Goal: Information Seeking & Learning: Find specific fact

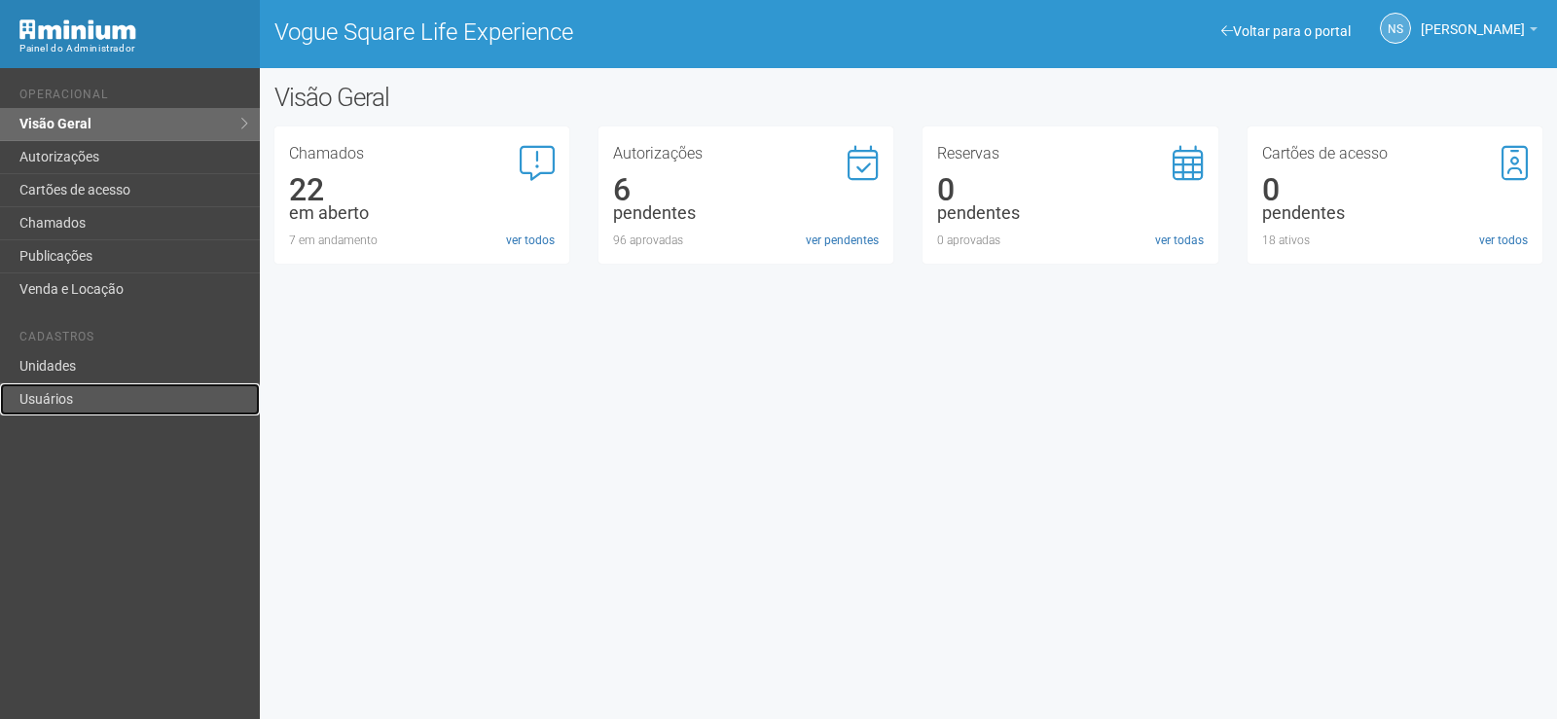
click at [139, 403] on link "Usuários" at bounding box center [130, 399] width 260 height 32
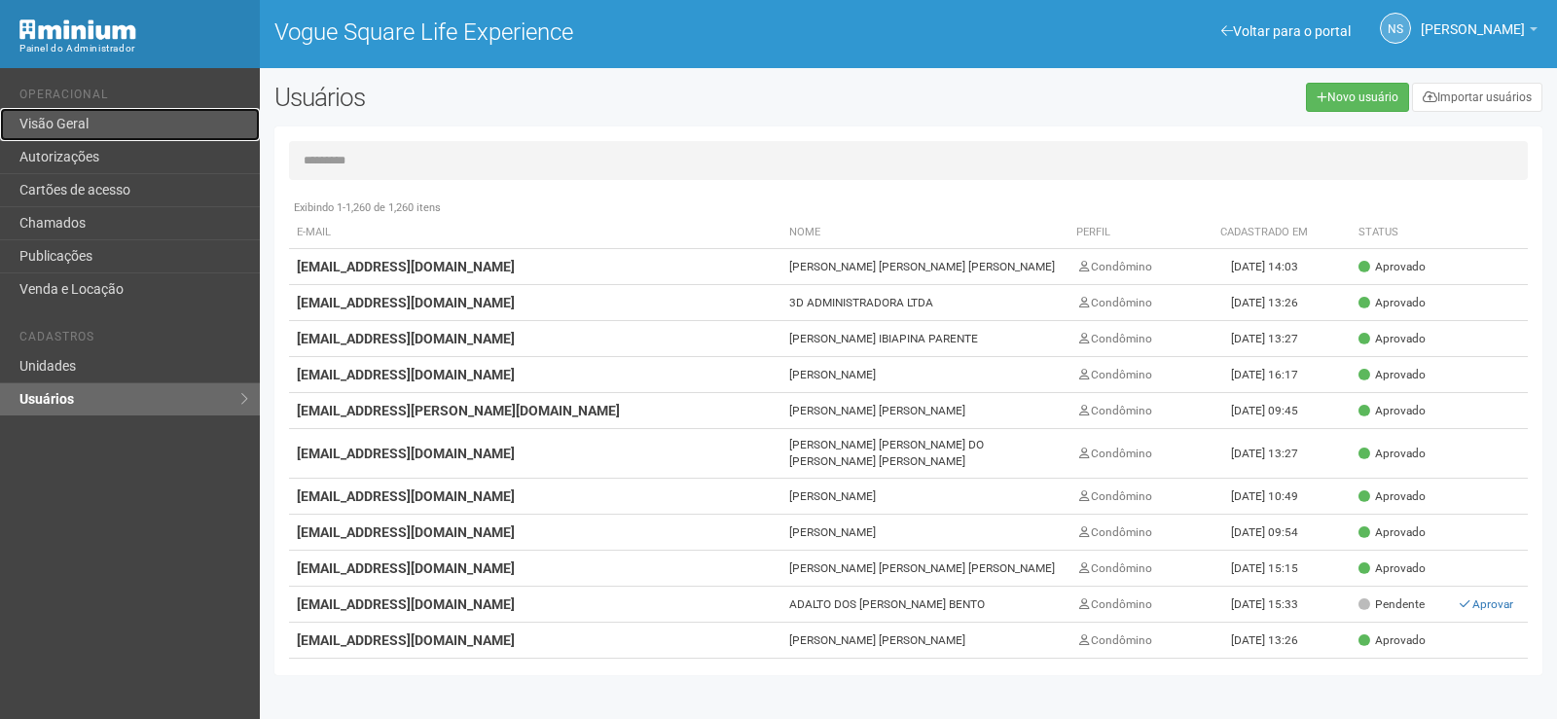
click at [101, 128] on link "Visão Geral" at bounding box center [130, 124] width 260 height 33
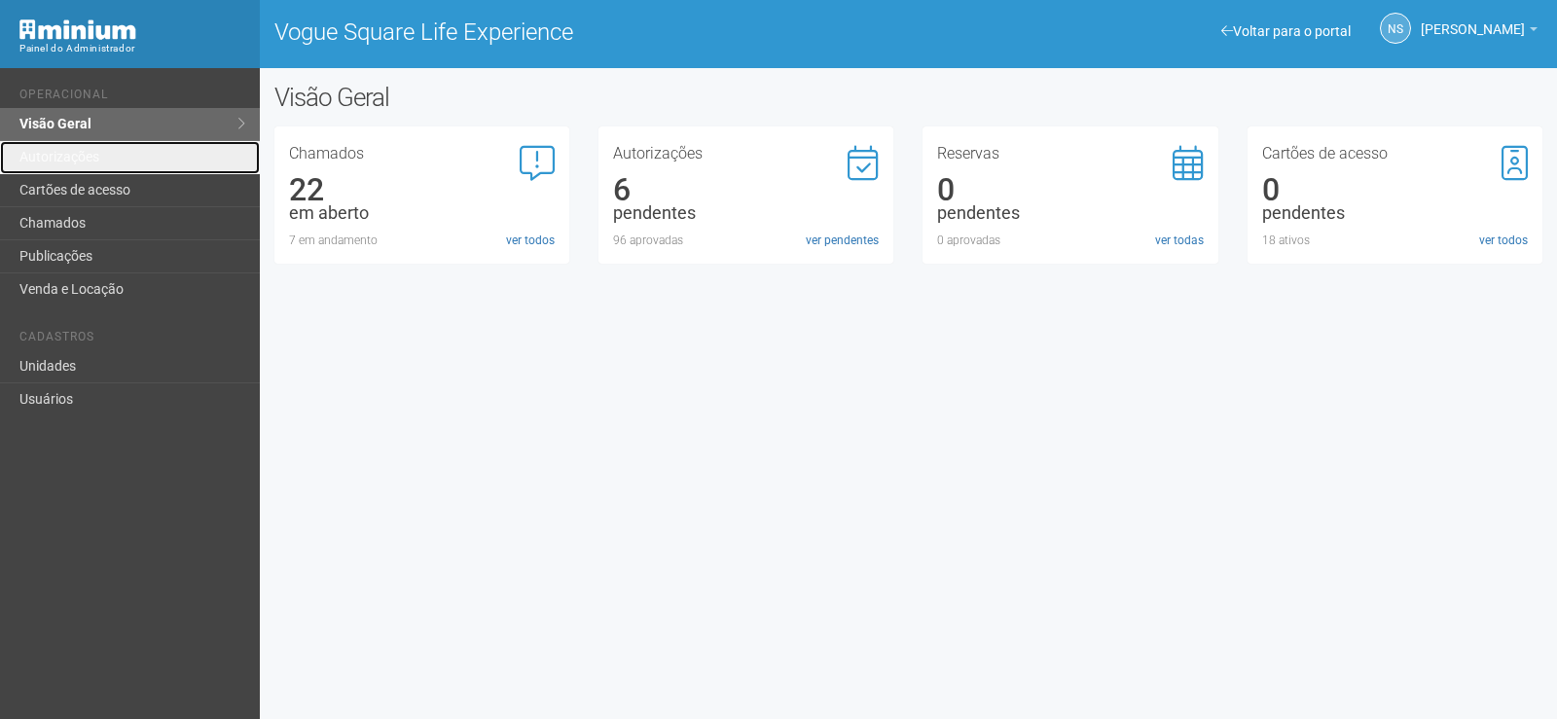
click at [100, 159] on link "Autorizações" at bounding box center [130, 157] width 260 height 33
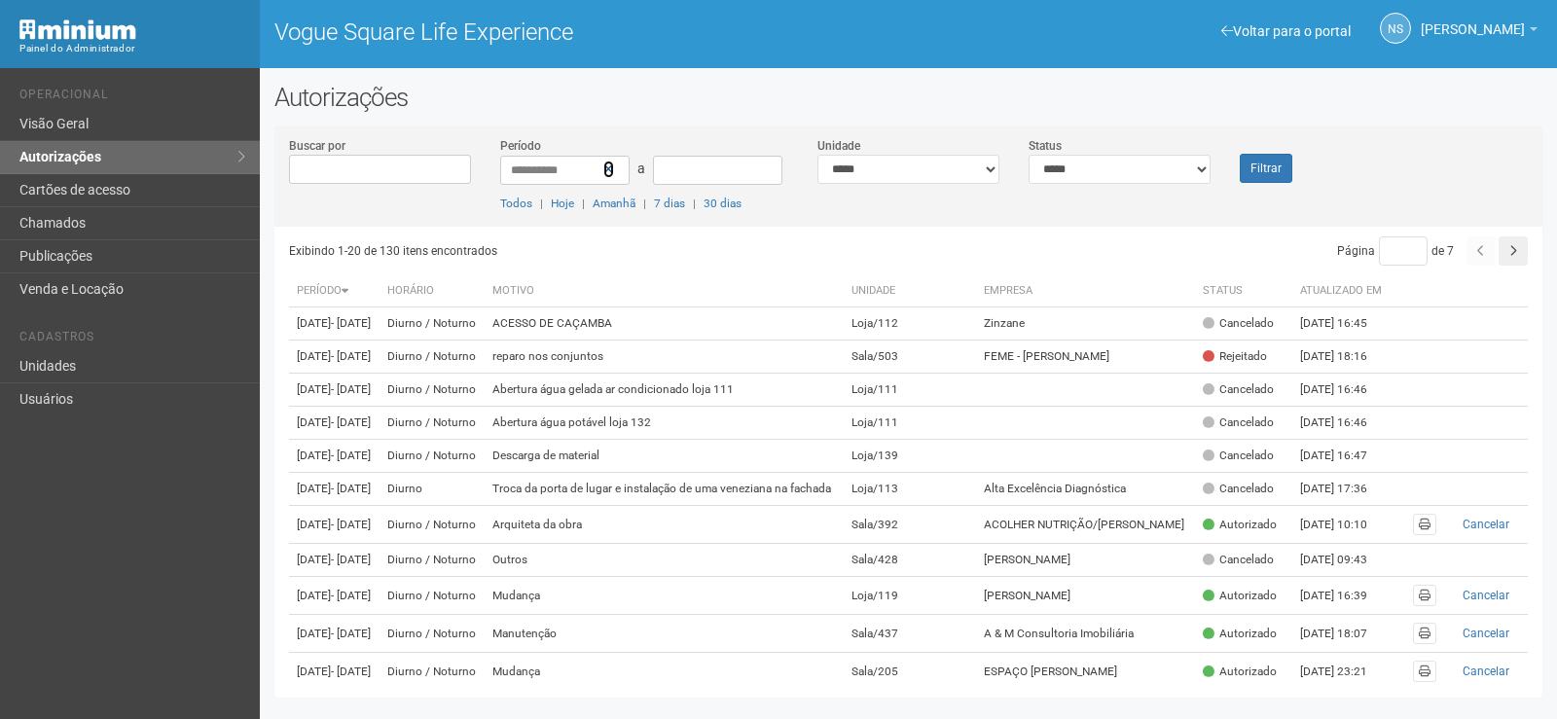
click at [610, 168] on icon at bounding box center [608, 170] width 11 height 14
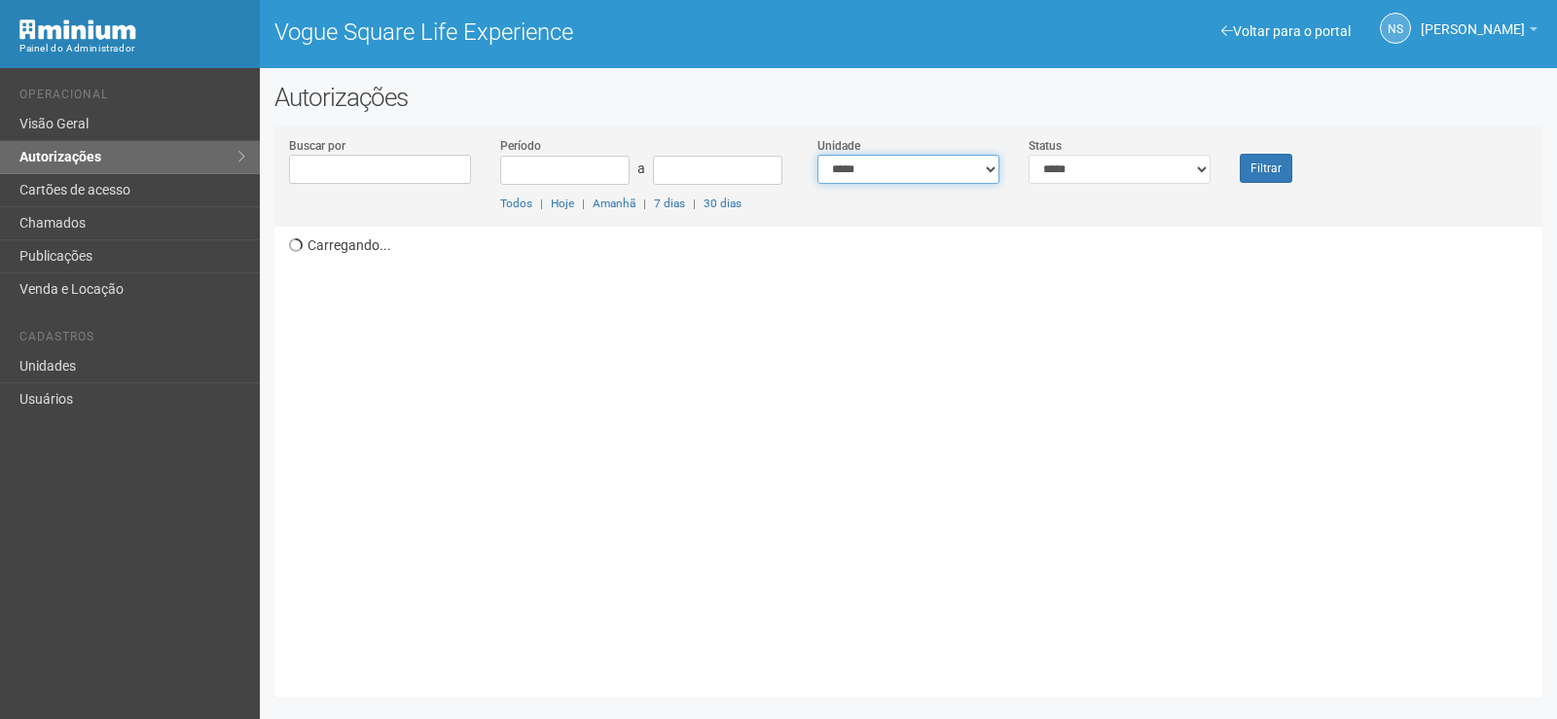
click at [972, 168] on select "**********" at bounding box center [908, 169] width 182 height 29
select select "**********"
click at [817, 155] on select "**********" at bounding box center [908, 169] width 182 height 29
click at [1274, 163] on button "Filtrar" at bounding box center [1266, 168] width 53 height 29
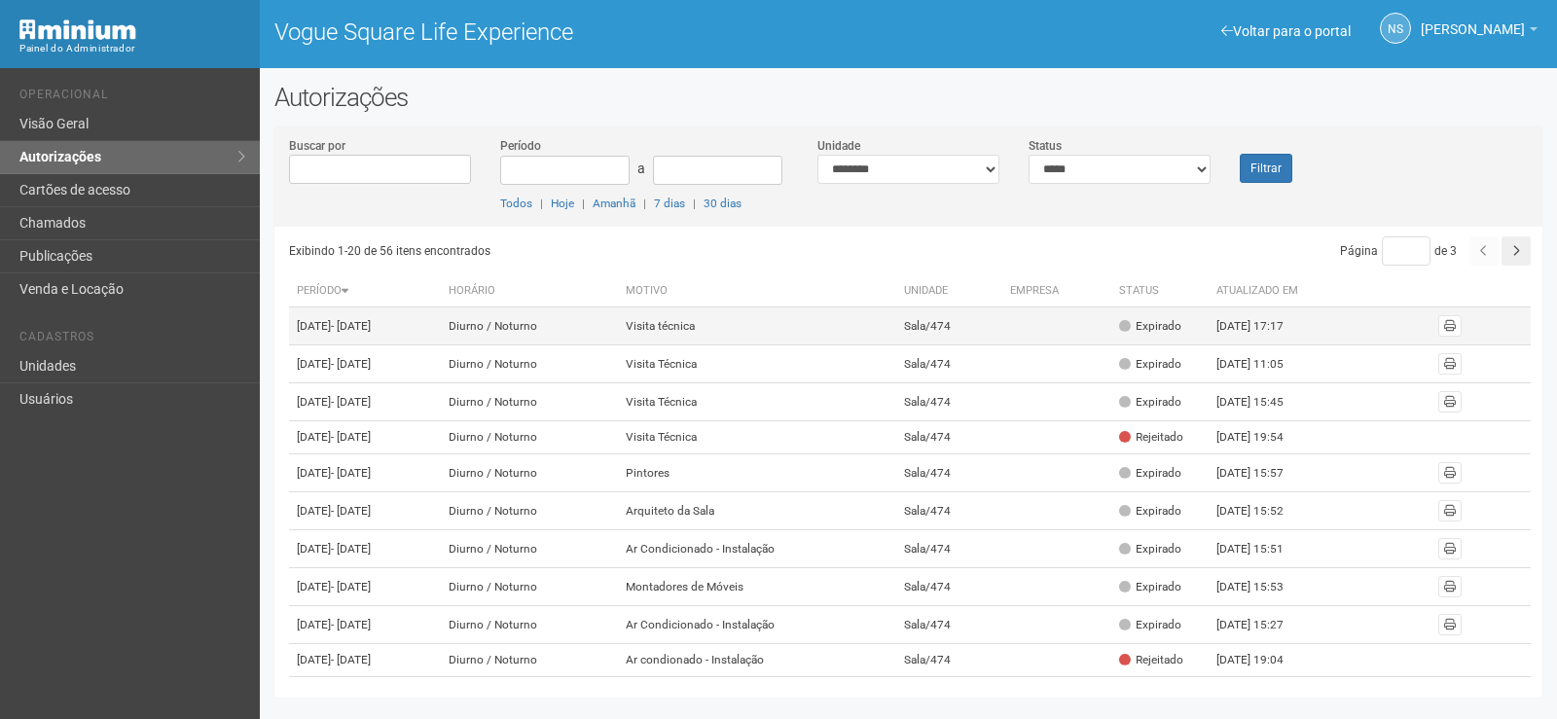
click at [1102, 343] on td at bounding box center [1056, 327] width 109 height 38
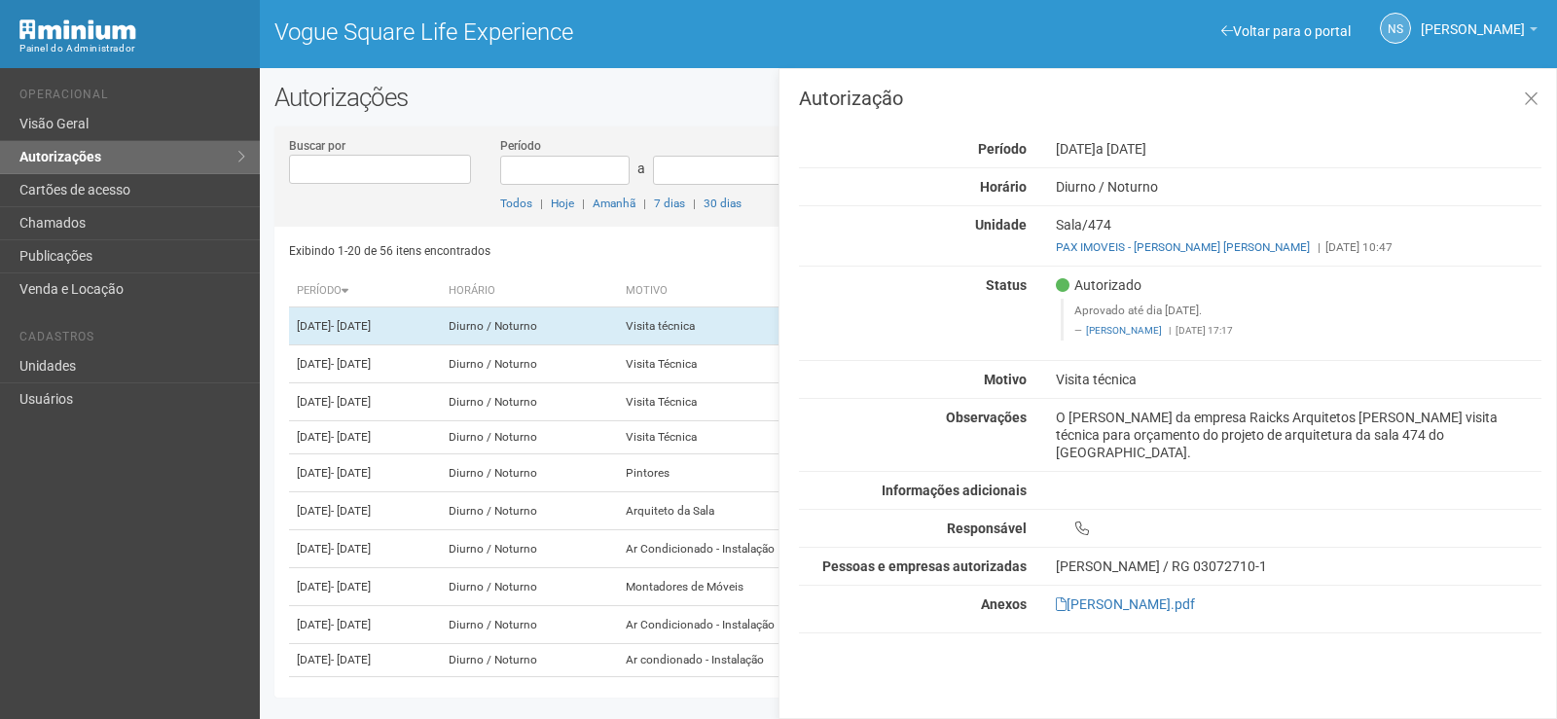
click at [645, 247] on div "Exibindo 1-20 de 56 itens encontrados" at bounding box center [600, 250] width 622 height 29
click at [1534, 99] on icon at bounding box center [1531, 99] width 15 height 19
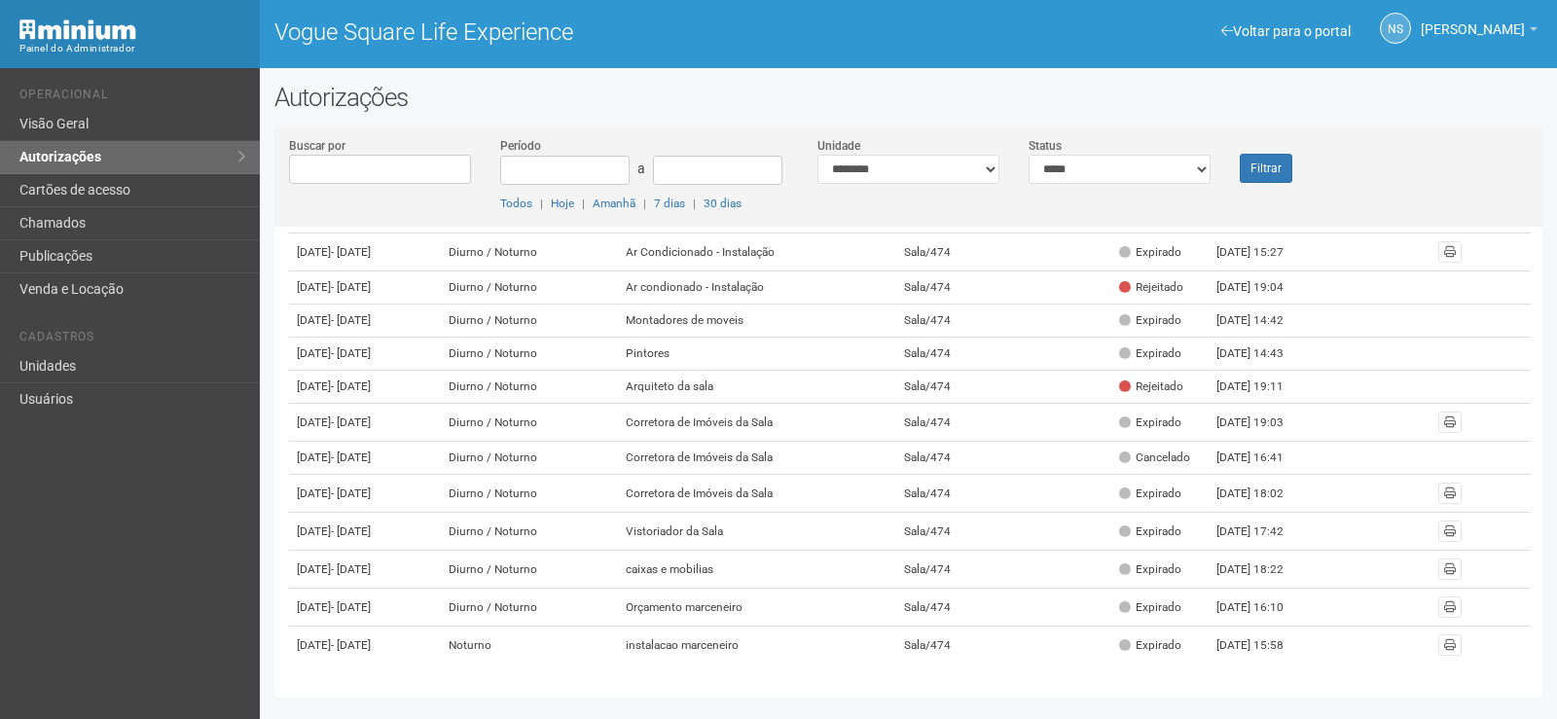
scroll to position [636, 0]
click at [1192, 173] on select "**********" at bounding box center [1120, 169] width 182 height 29
select select "*"
click at [1029, 155] on select "**********" at bounding box center [1120, 169] width 182 height 29
click at [1249, 167] on button "Filtrar" at bounding box center [1266, 168] width 53 height 29
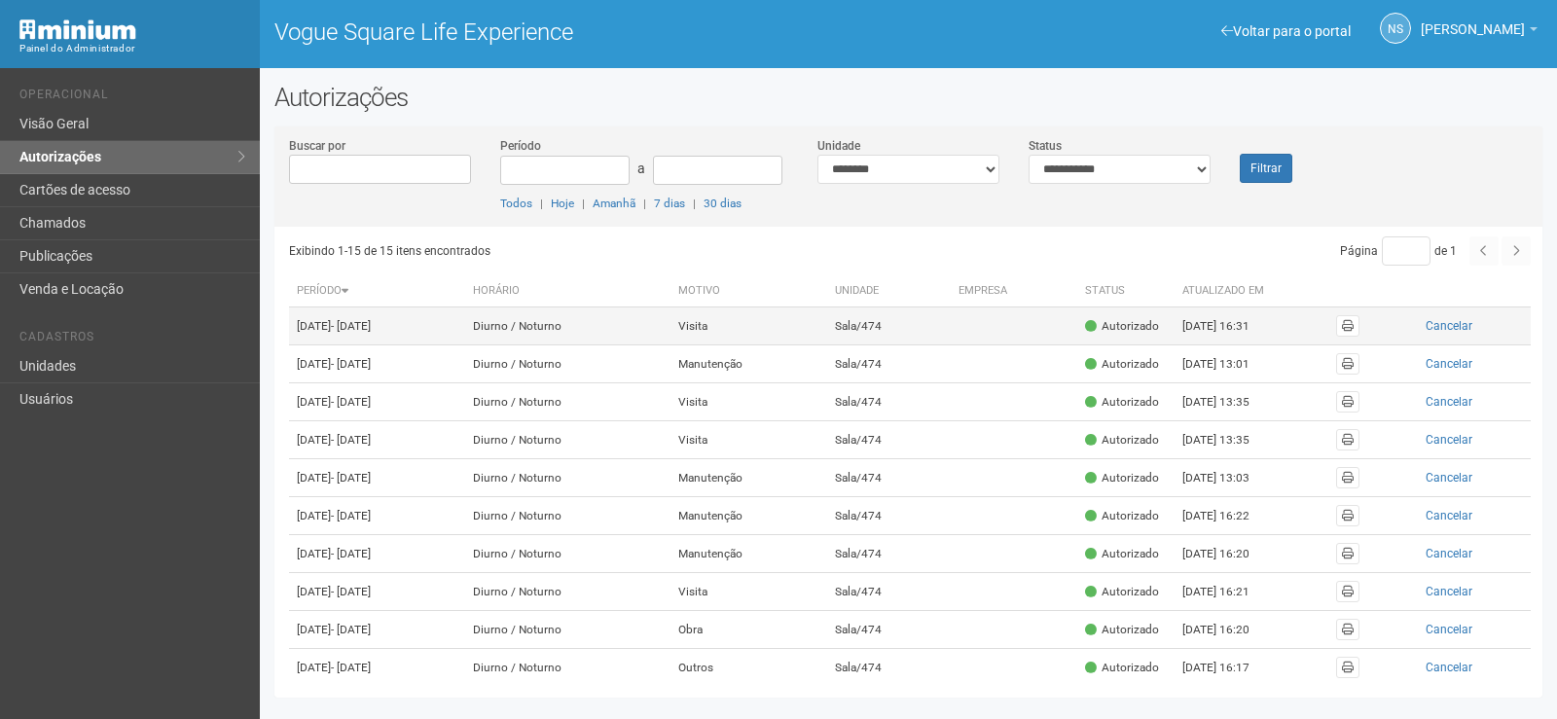
click at [1041, 322] on td at bounding box center [1014, 327] width 127 height 38
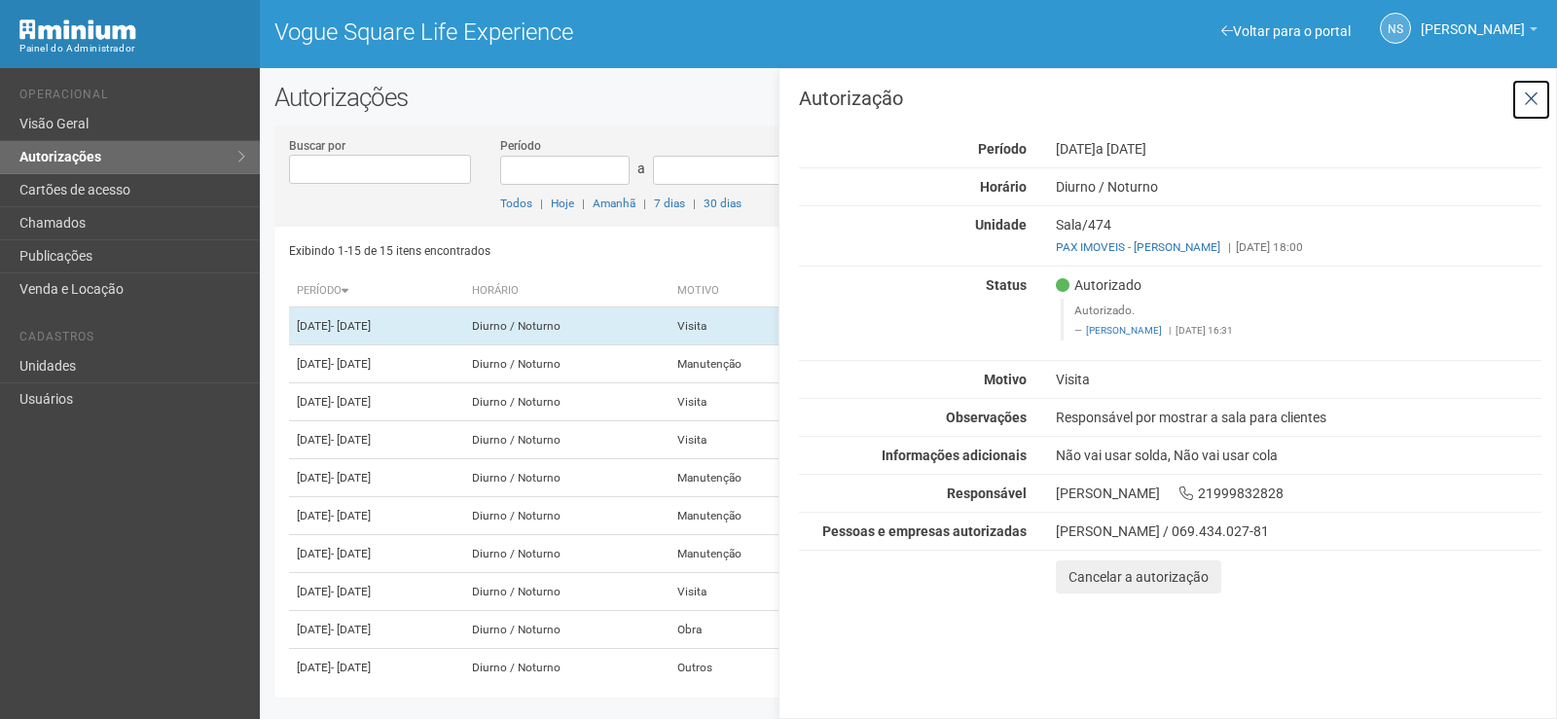
click at [1540, 90] on button at bounding box center [1531, 100] width 40 height 42
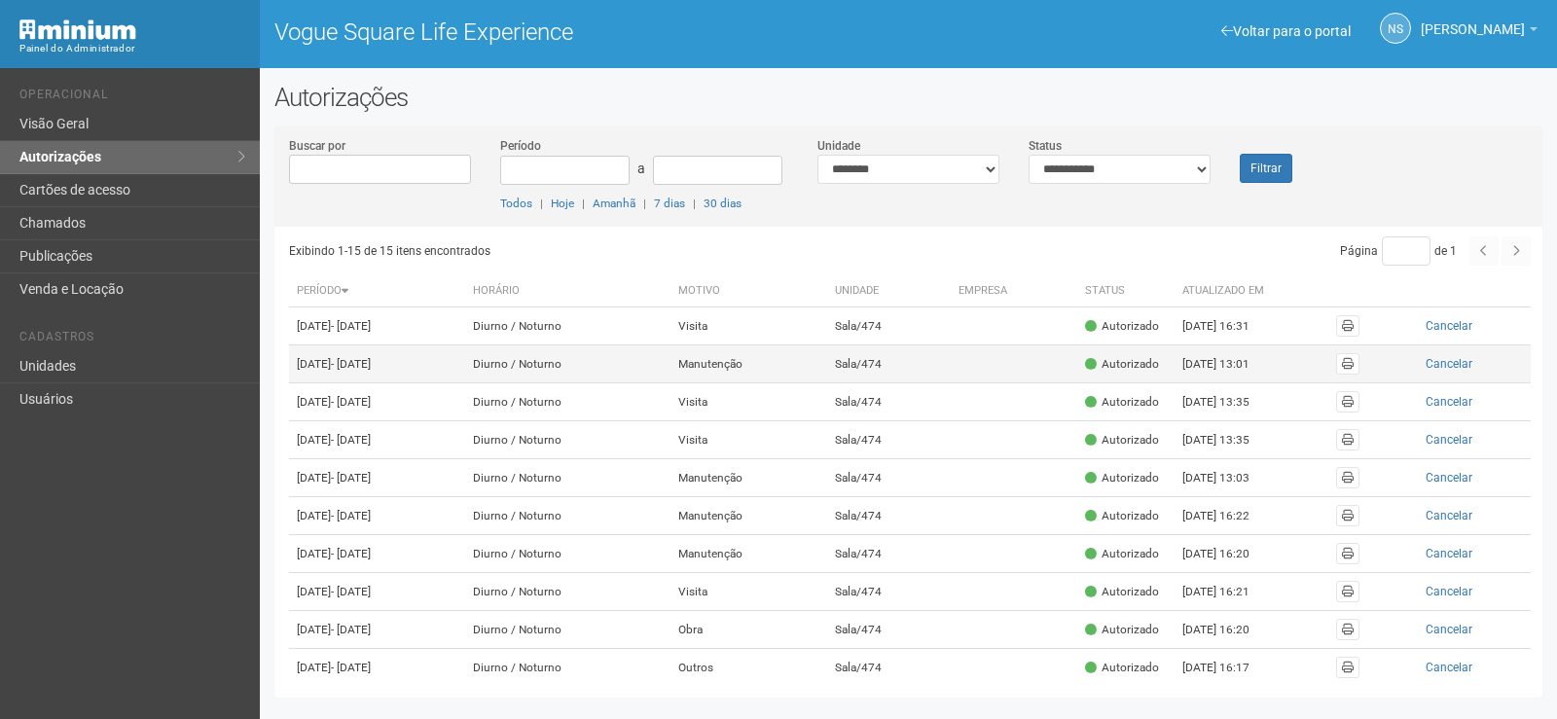
click at [1034, 383] on td at bounding box center [1014, 364] width 127 height 38
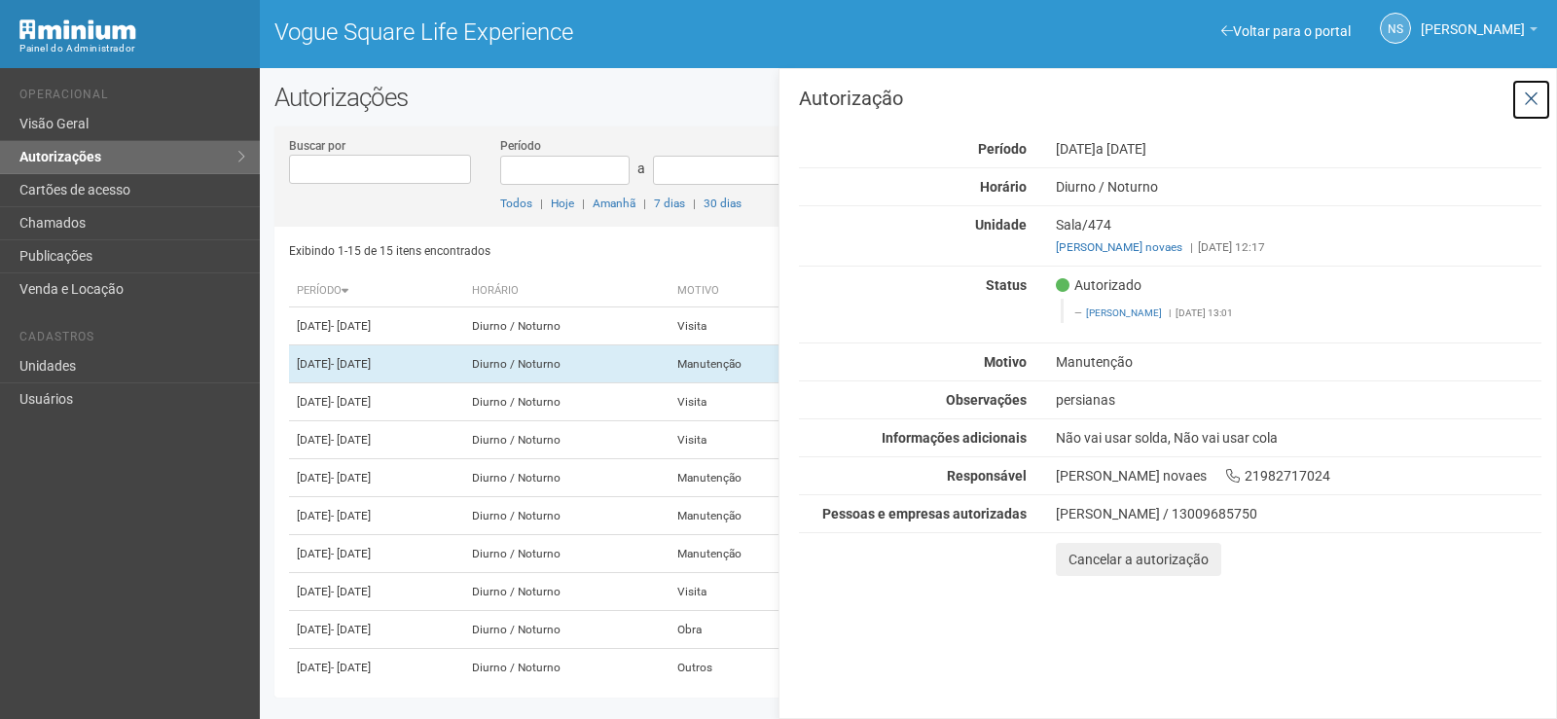
click at [1532, 98] on icon at bounding box center [1531, 99] width 15 height 19
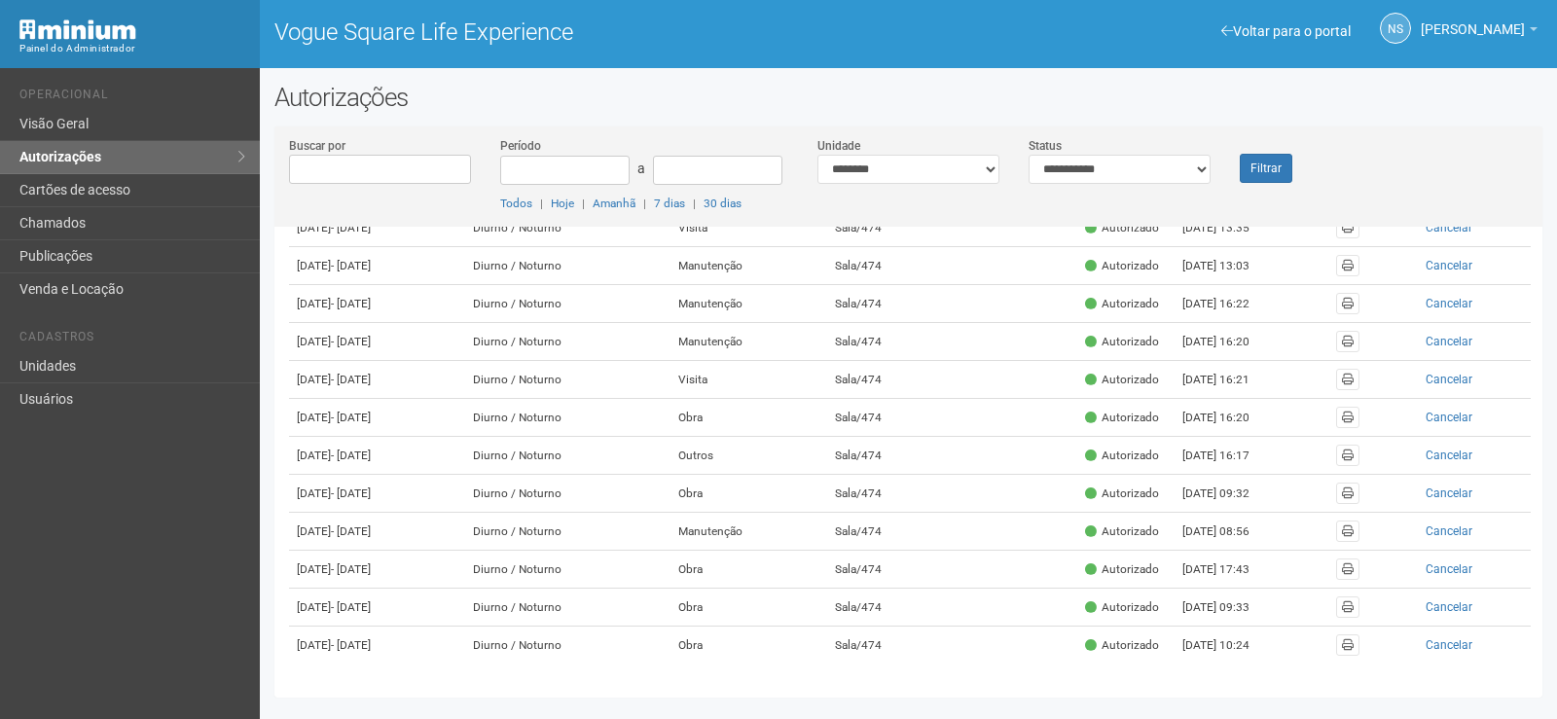
scroll to position [388, 0]
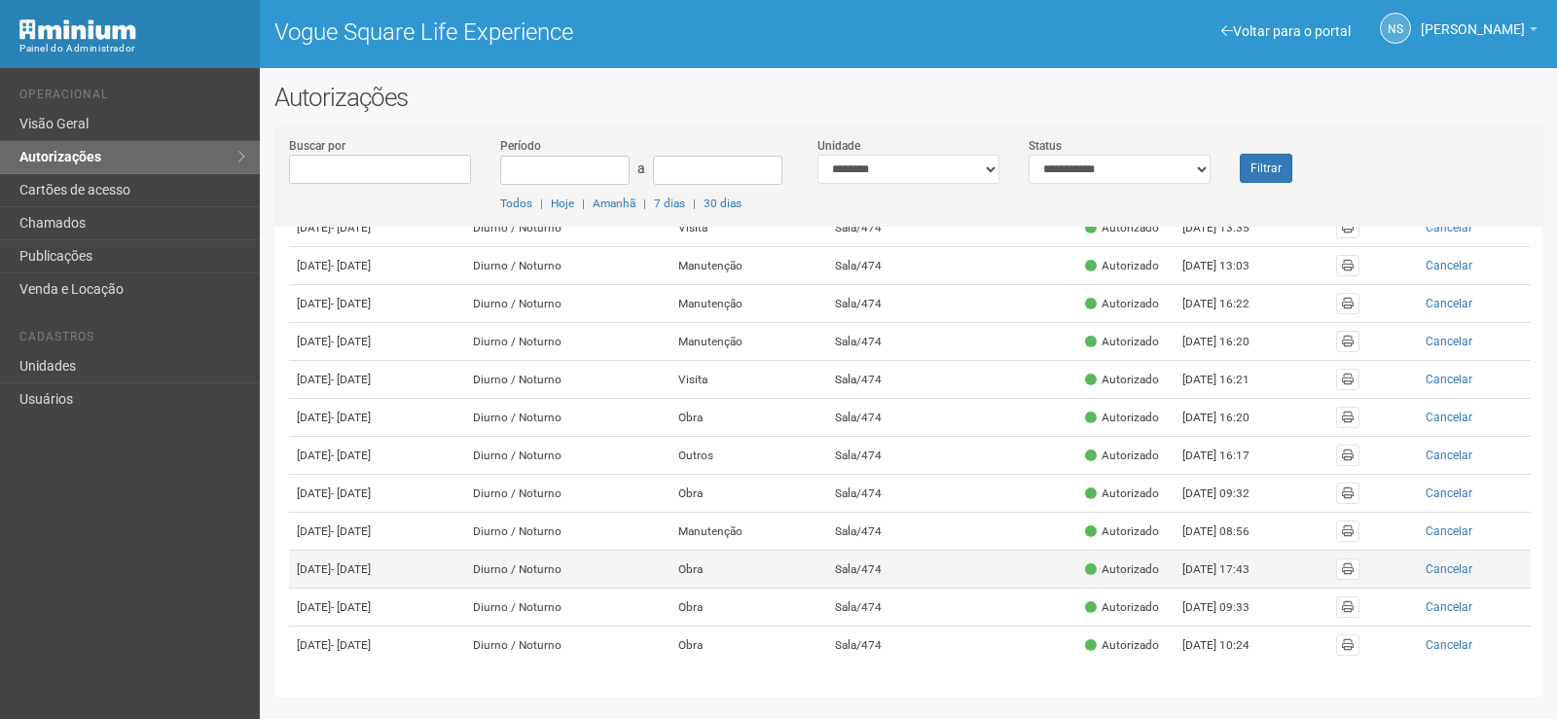
click at [1009, 551] on td at bounding box center [1014, 570] width 127 height 38
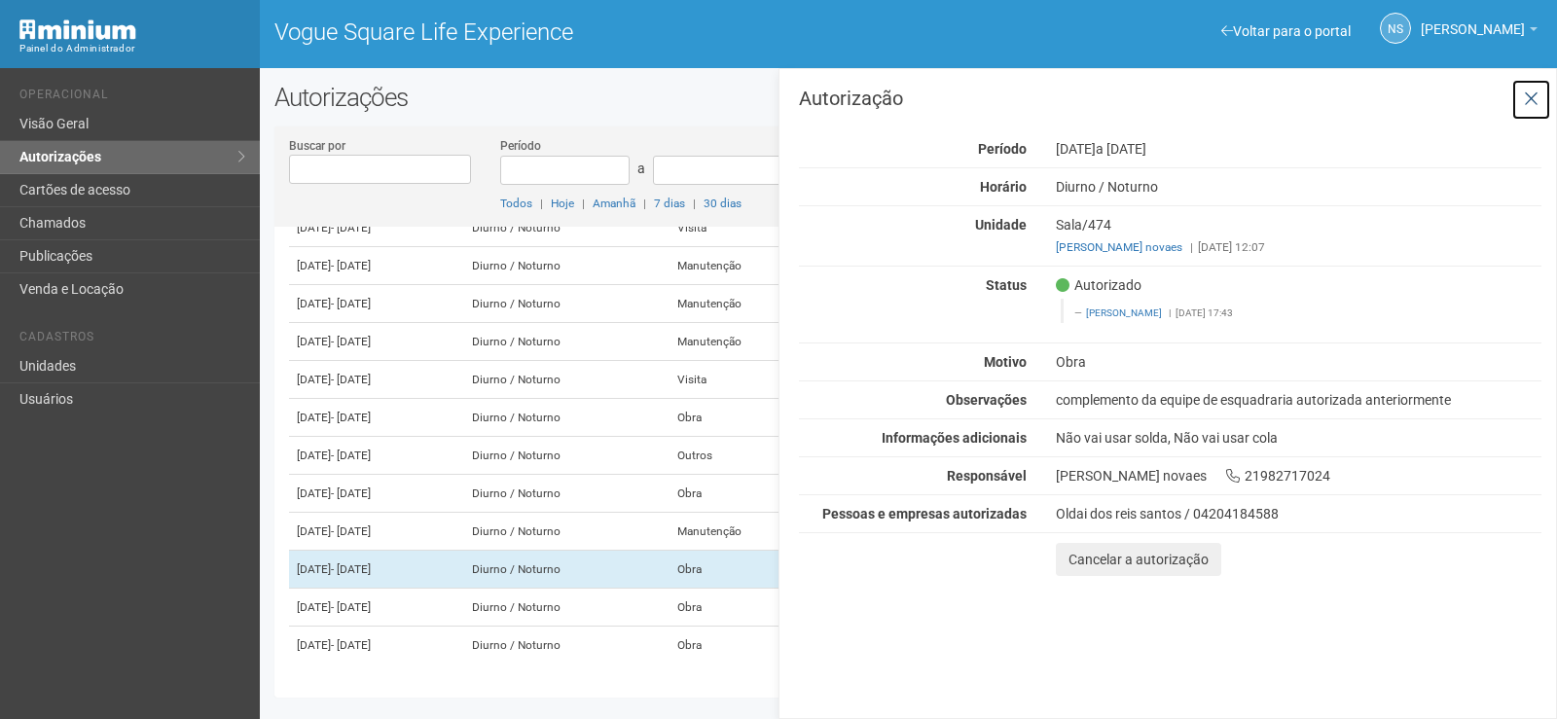
click at [1530, 99] on icon at bounding box center [1531, 99] width 15 height 19
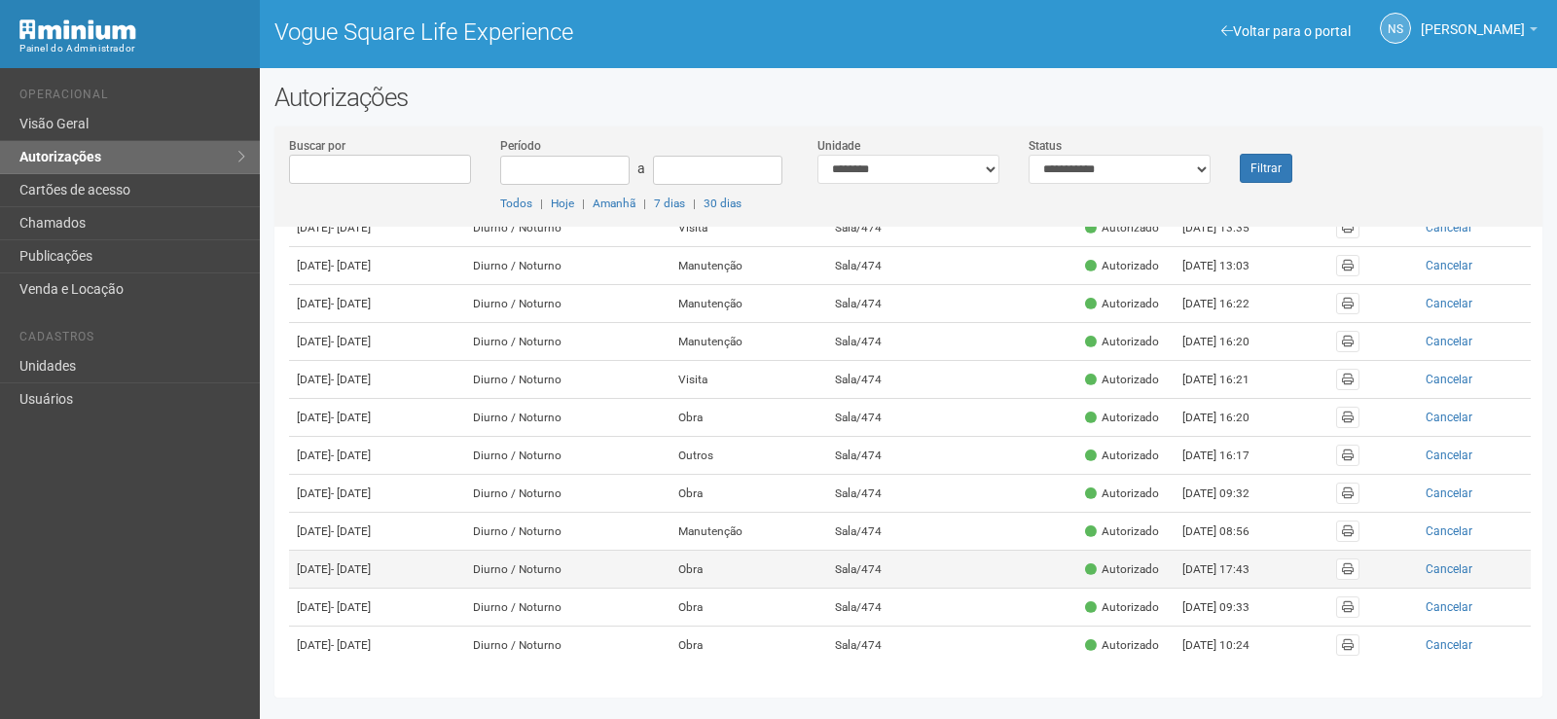
scroll to position [388, 0]
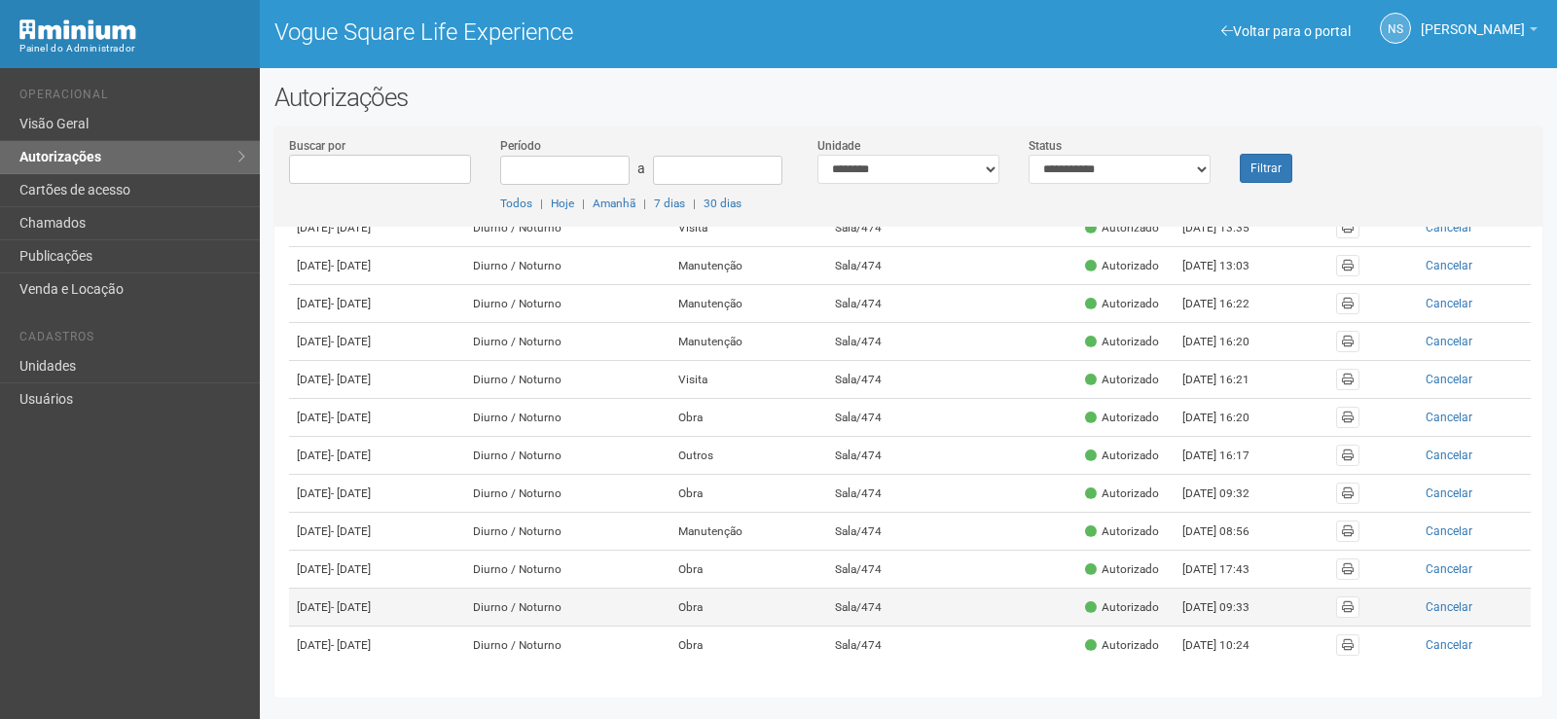
click at [465, 589] on td "09/10/2025 - 29/12/2025" at bounding box center [377, 608] width 176 height 38
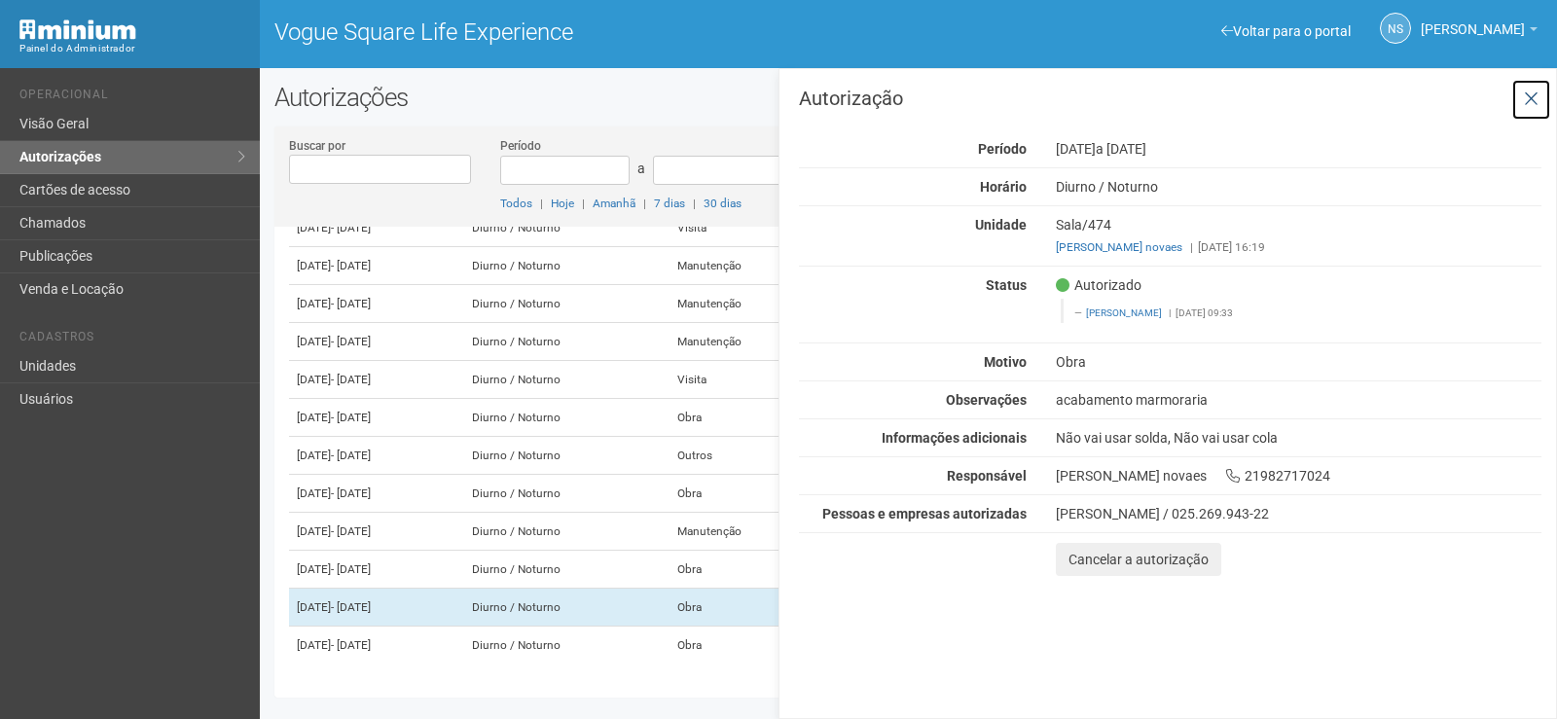
click at [1534, 95] on icon at bounding box center [1531, 99] width 15 height 19
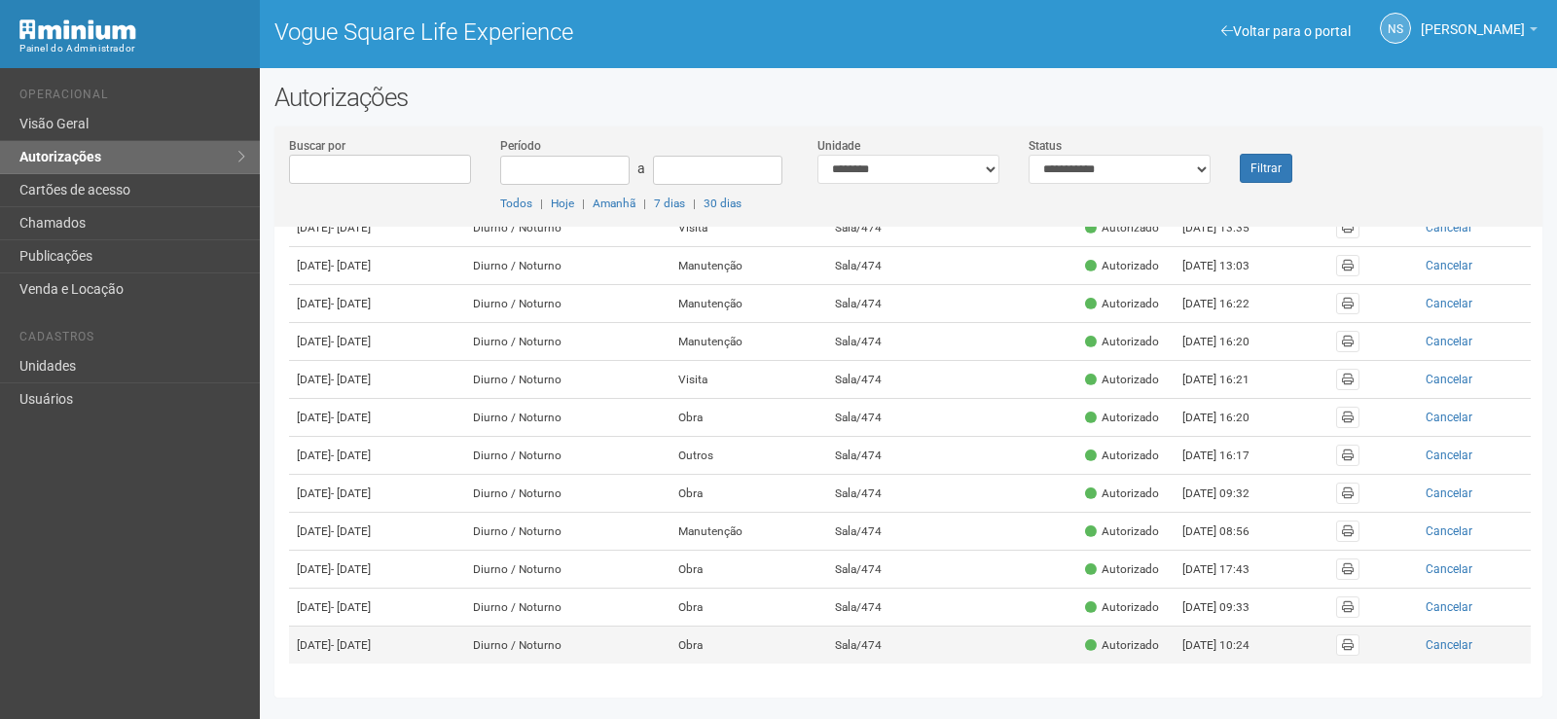
click at [801, 637] on td "Obra" at bounding box center [749, 646] width 158 height 38
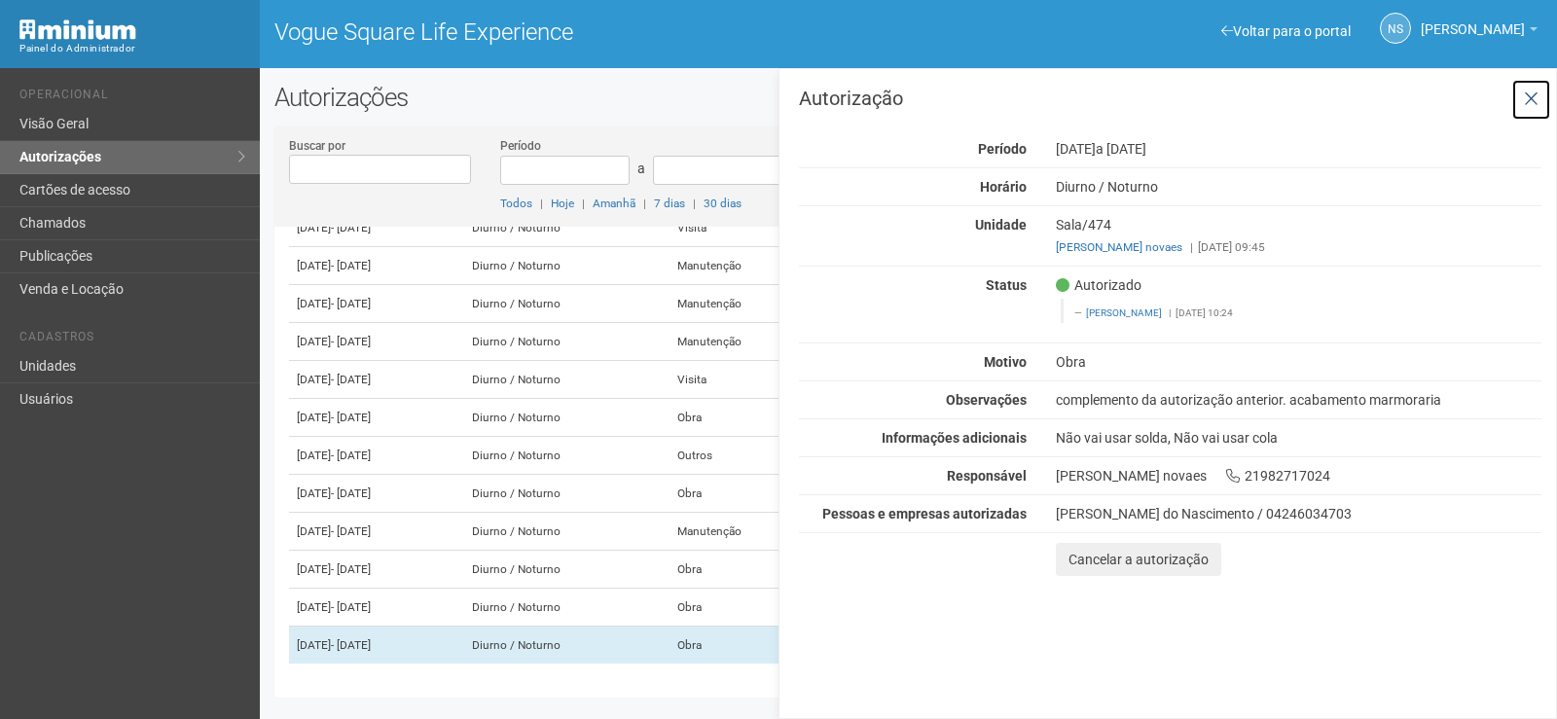
click at [1530, 100] on icon at bounding box center [1531, 99] width 15 height 19
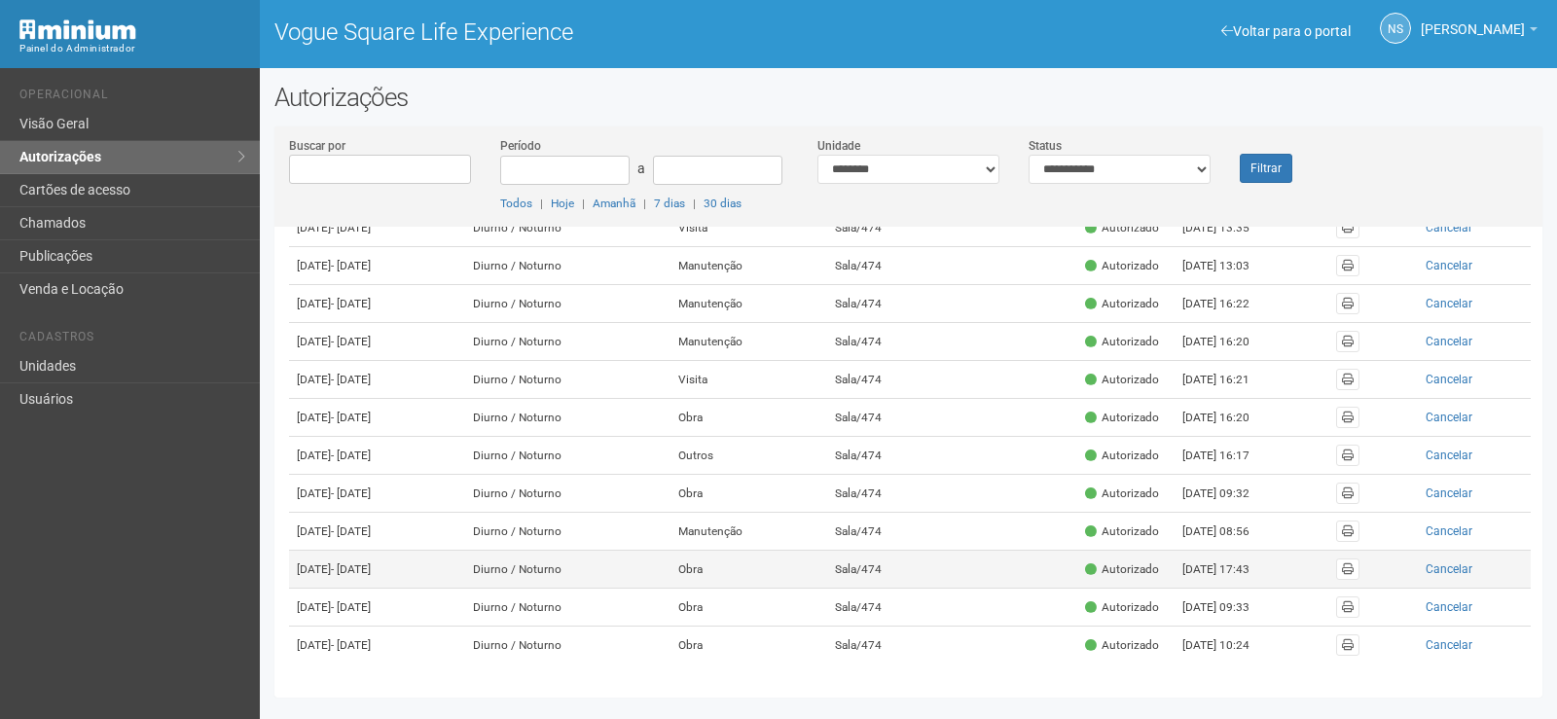
click at [822, 551] on td "Obra" at bounding box center [749, 570] width 158 height 38
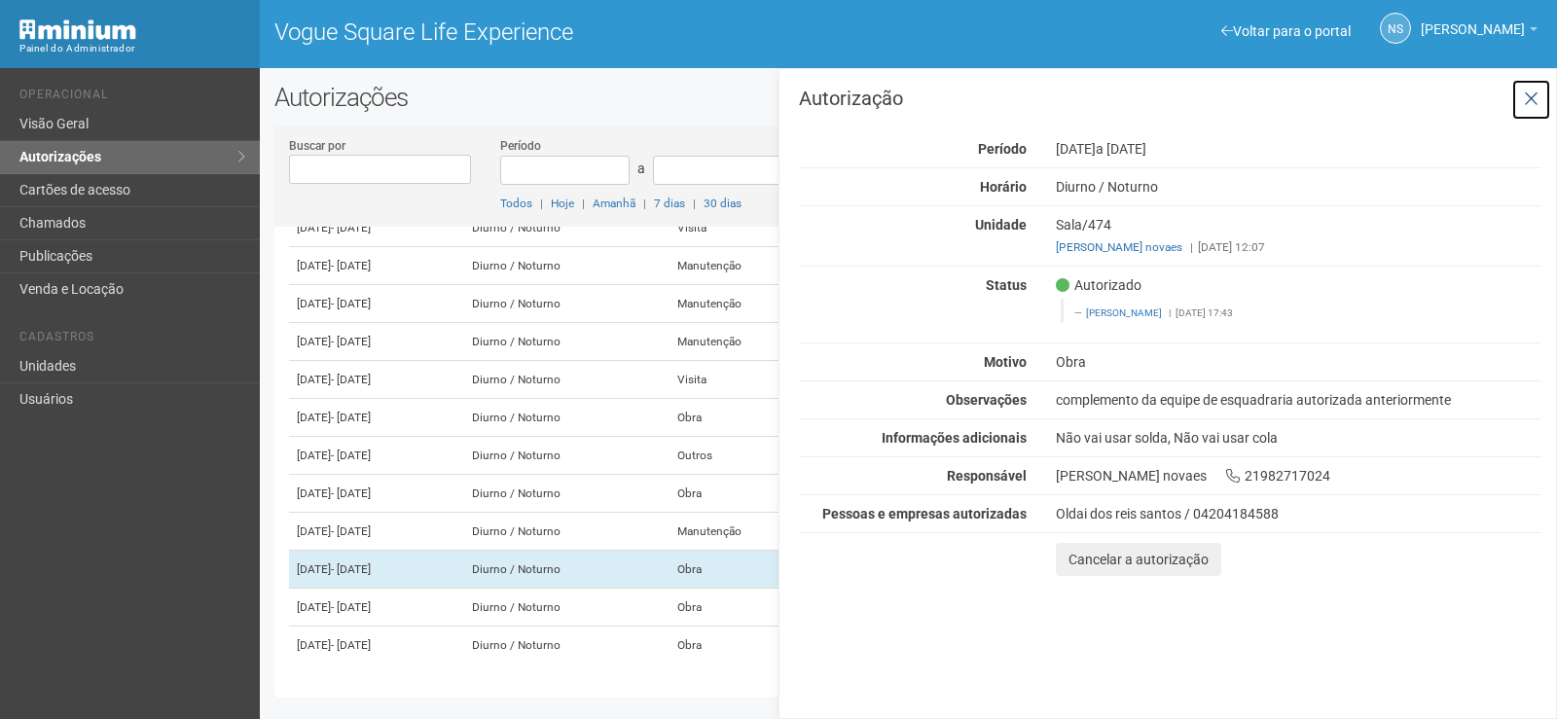
click at [1534, 102] on icon at bounding box center [1531, 99] width 15 height 19
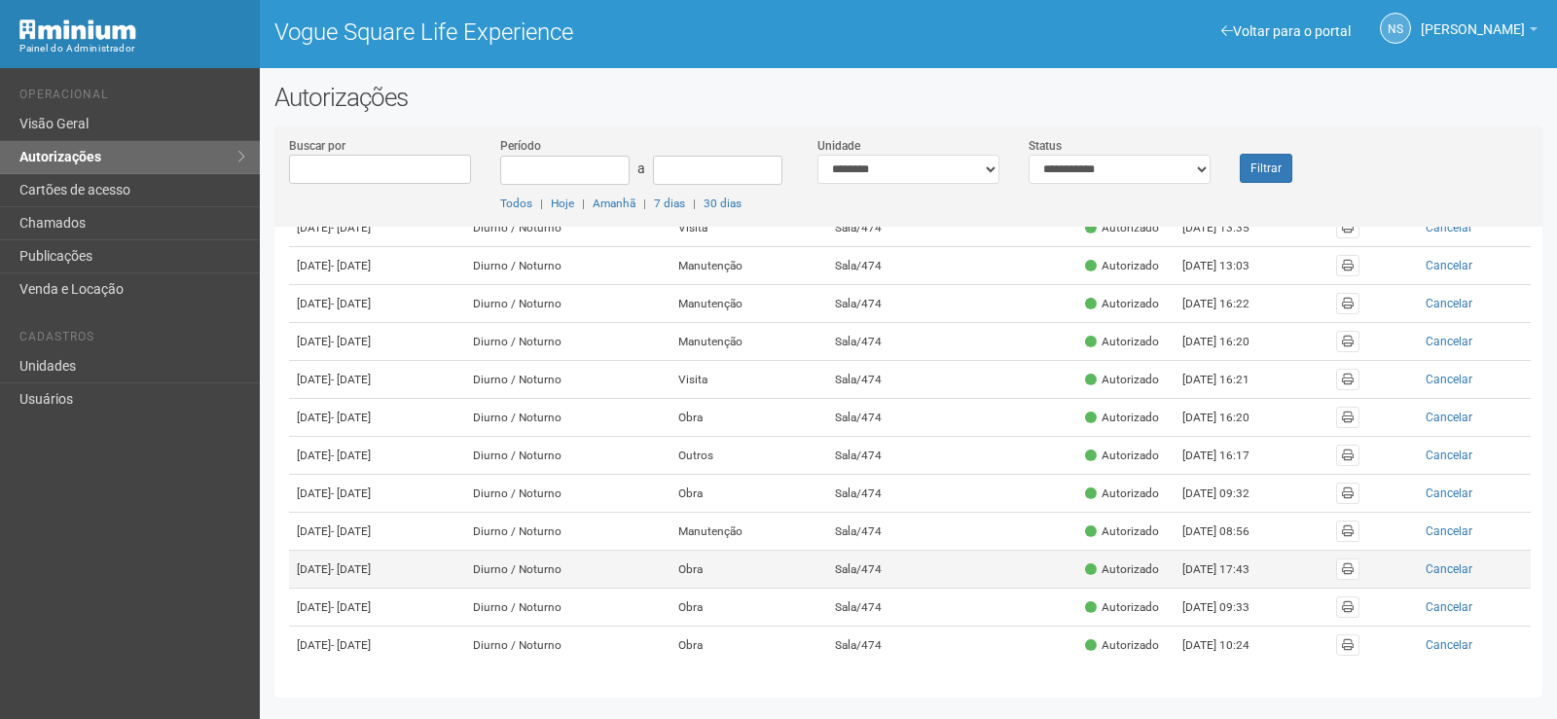
click at [950, 551] on td "Sala/474" at bounding box center [888, 570] width 123 height 38
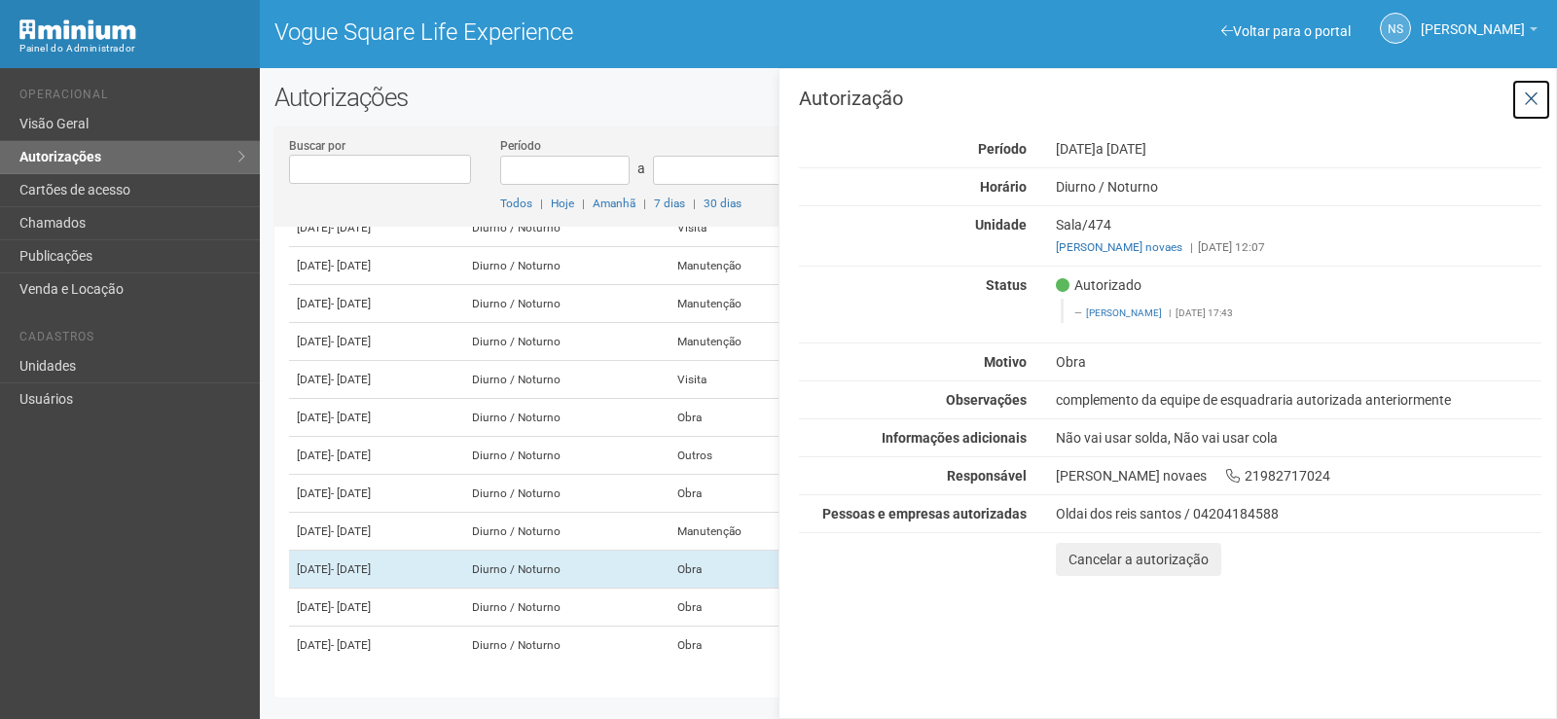
click at [1537, 98] on icon at bounding box center [1531, 99] width 15 height 19
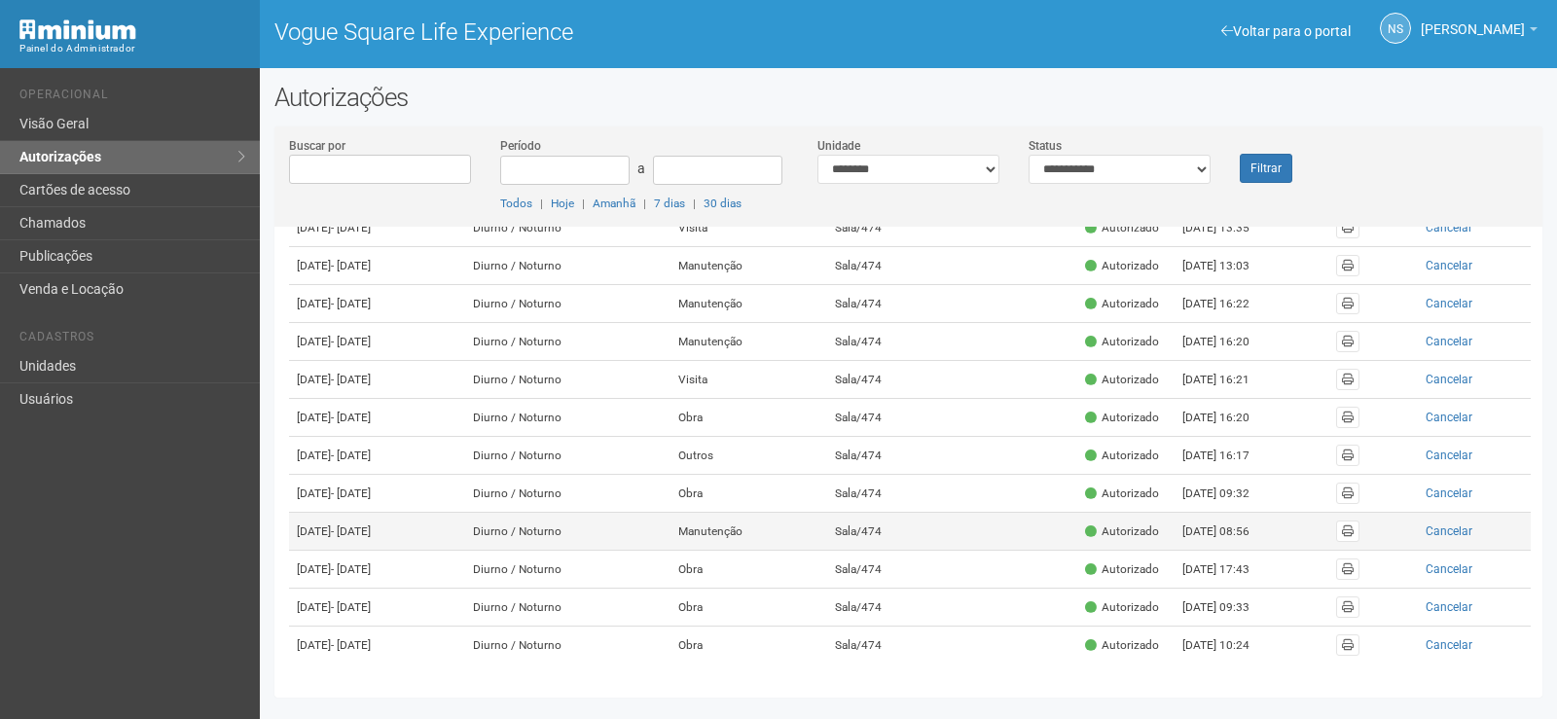
click at [950, 513] on td "Sala/474" at bounding box center [888, 532] width 123 height 38
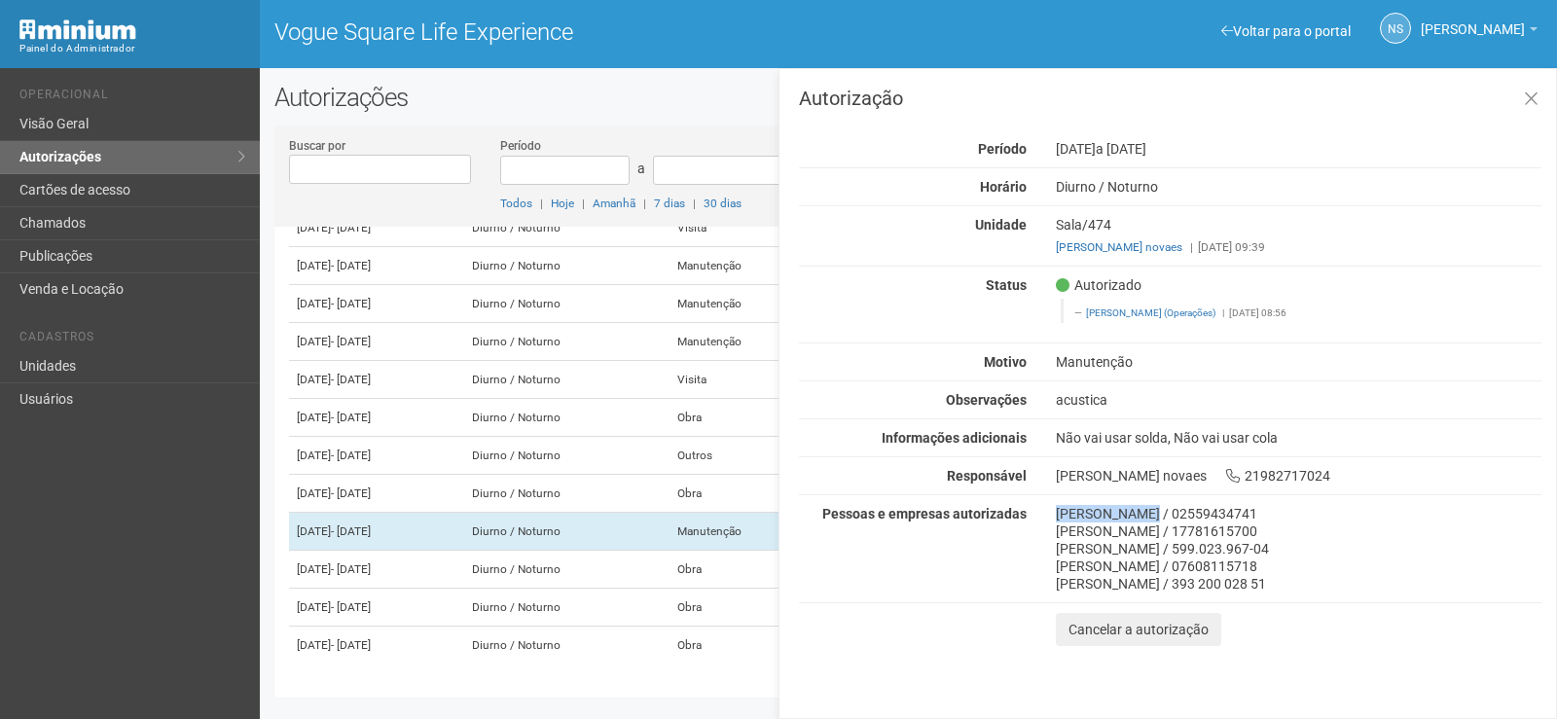
drag, startPoint x: 1054, startPoint y: 513, endPoint x: 1136, endPoint y: 516, distance: 81.8
click at [1150, 511] on div "Roberto Ramos Pereira / 02559434741 Pedro Henrique Mendes Machado / 17781615700…" at bounding box center [1298, 549] width 515 height 88
click at [1534, 94] on icon at bounding box center [1531, 99] width 15 height 19
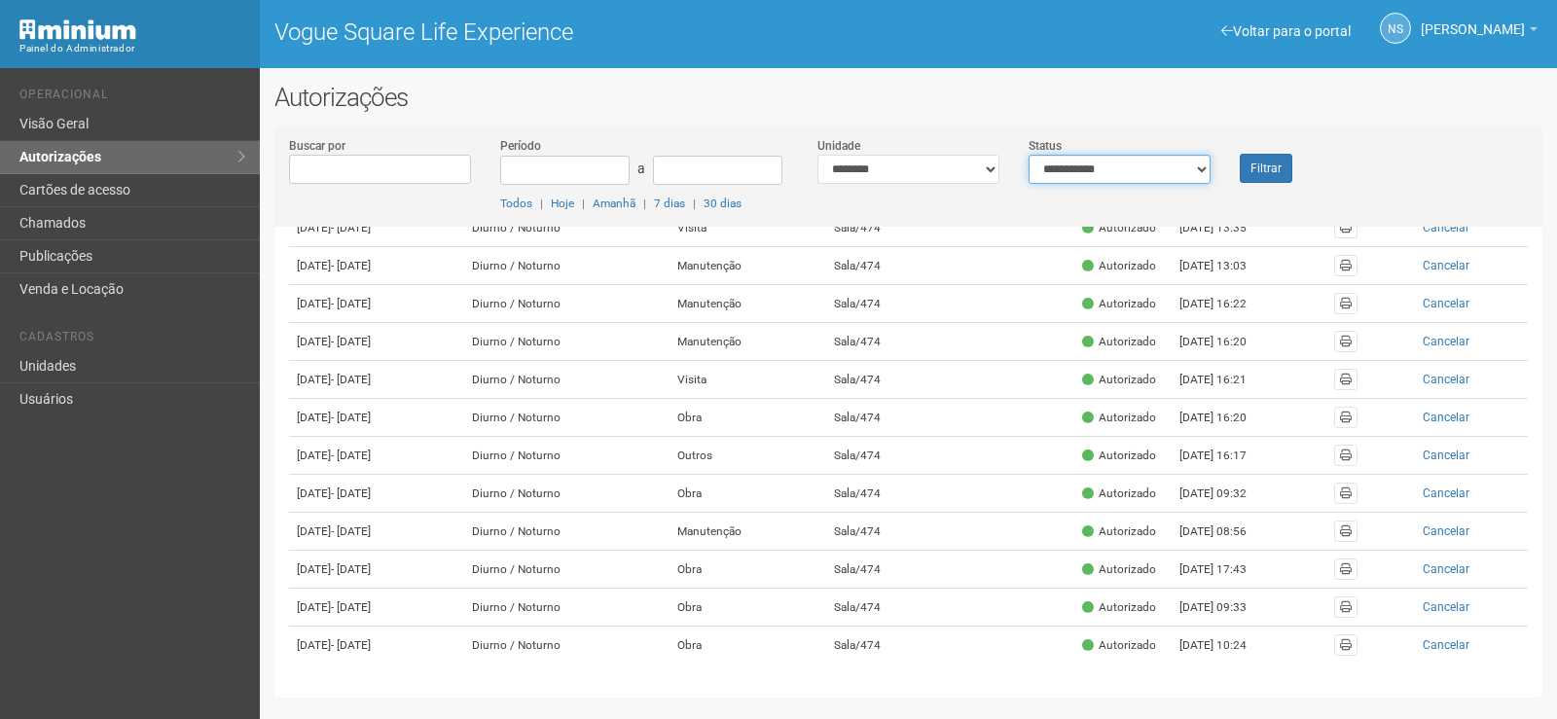
click at [1165, 172] on select "**********" at bounding box center [1120, 169] width 182 height 29
click at [1029, 155] on select "**********" at bounding box center [1120, 169] width 182 height 29
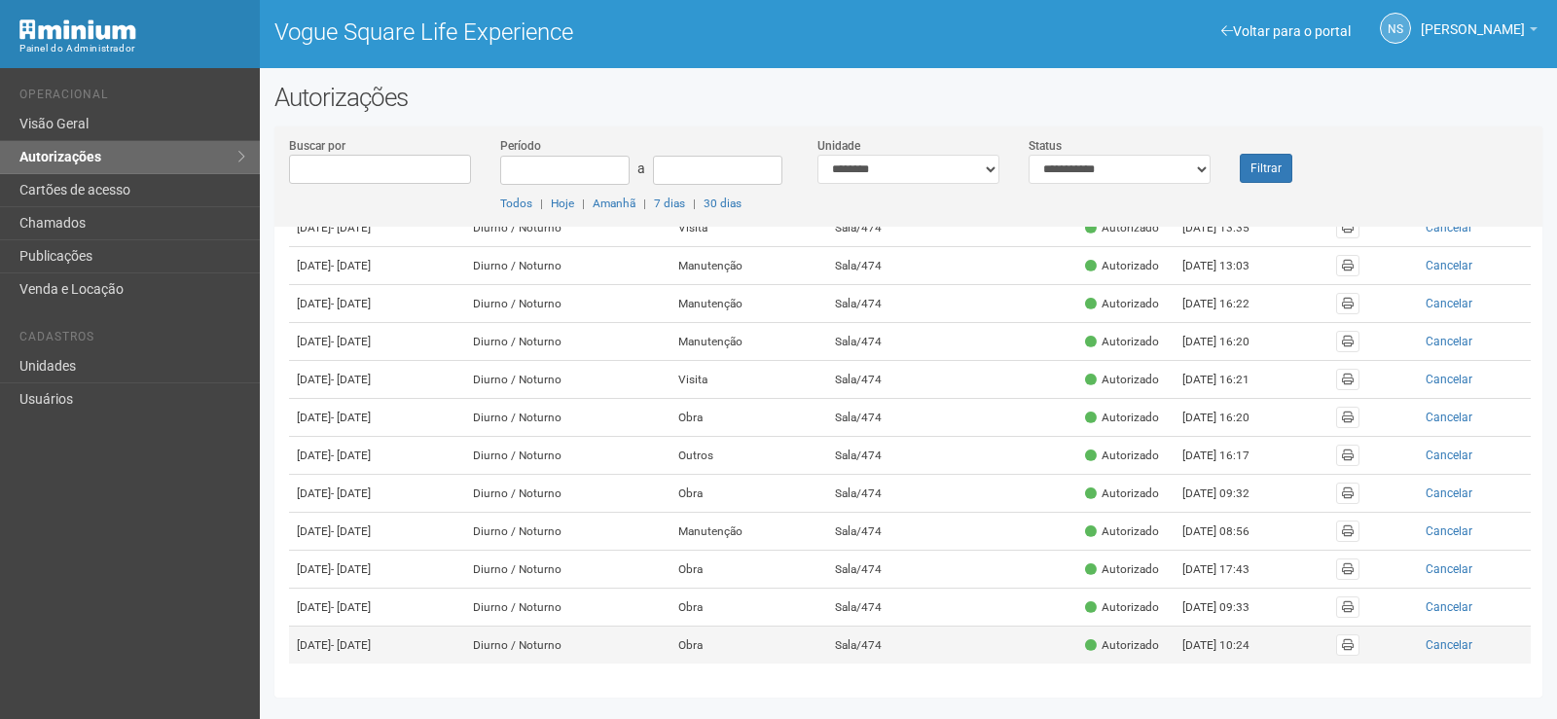
click at [465, 644] on td "10/10/2025 - 29/12/2025" at bounding box center [377, 646] width 176 height 38
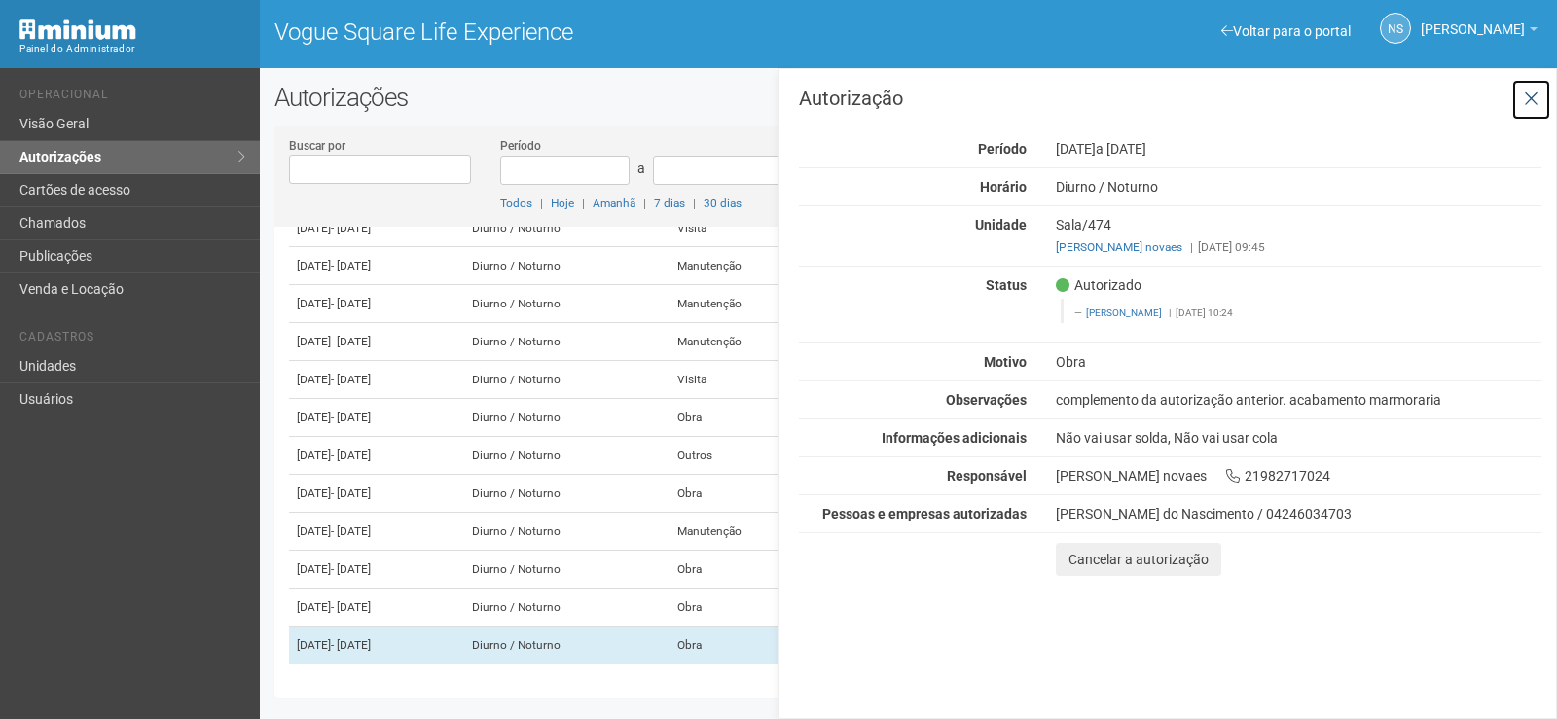
click at [1529, 111] on button at bounding box center [1531, 100] width 40 height 42
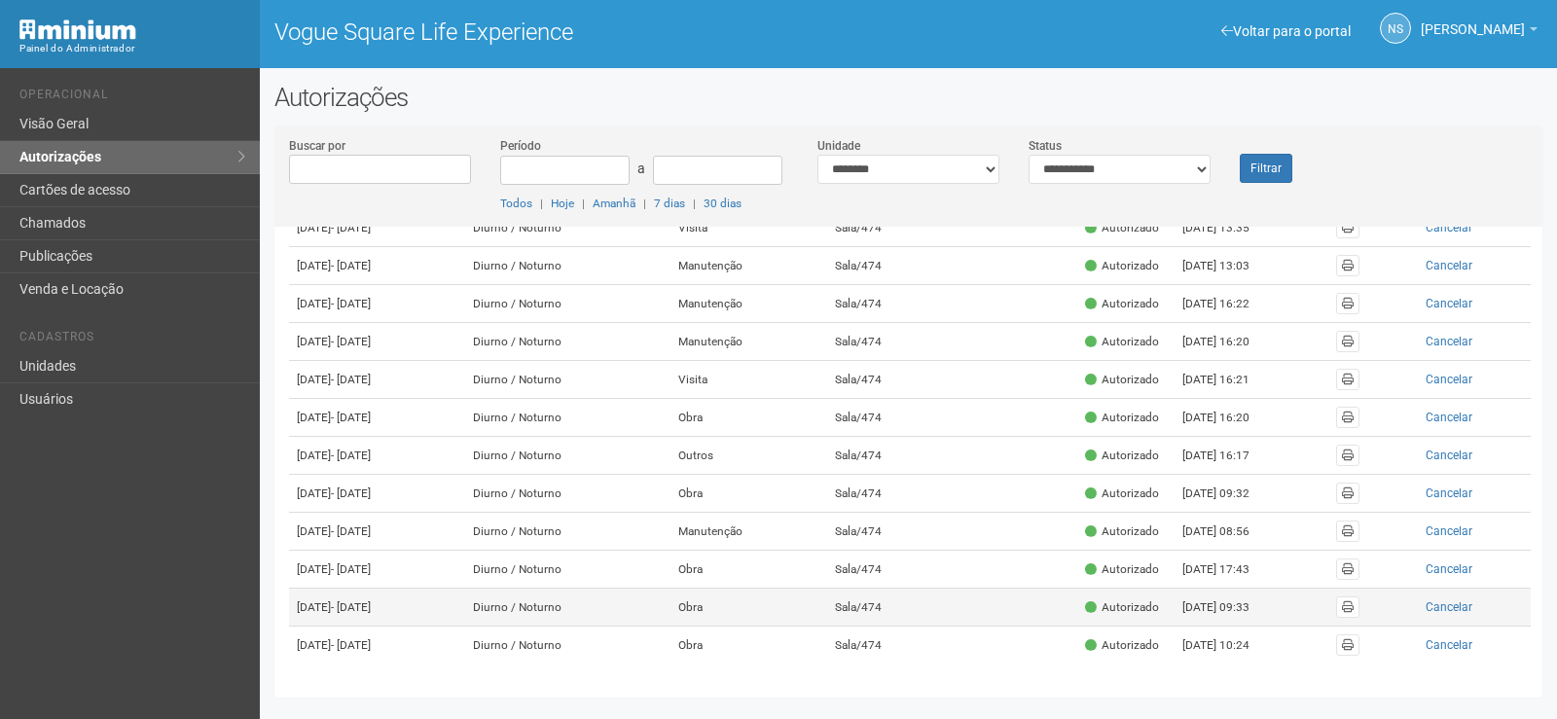
click at [670, 596] on td "Diurno / Noturno" at bounding box center [567, 608] width 205 height 38
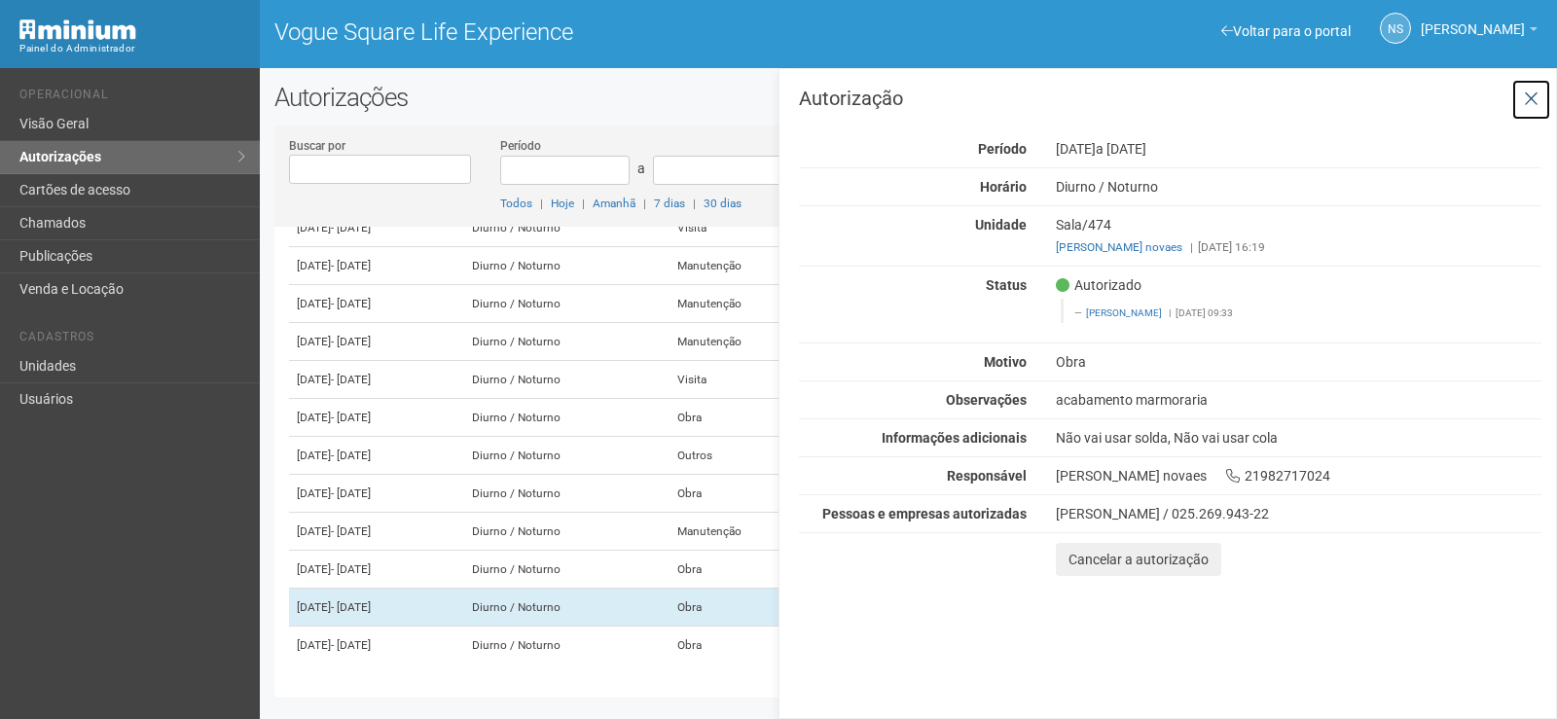
click at [1531, 111] on button at bounding box center [1531, 100] width 40 height 42
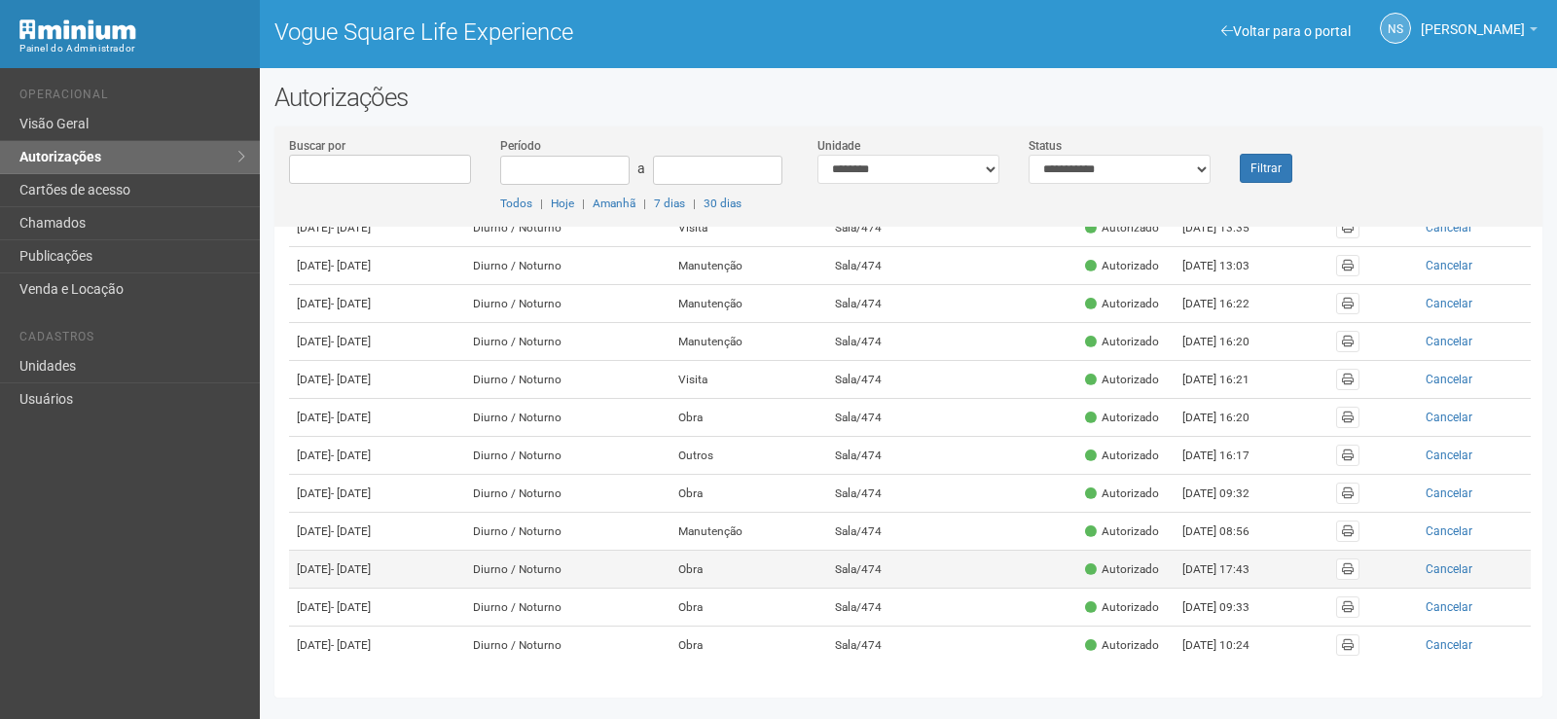
click at [658, 551] on td "Diurno / Noturno" at bounding box center [567, 570] width 205 height 38
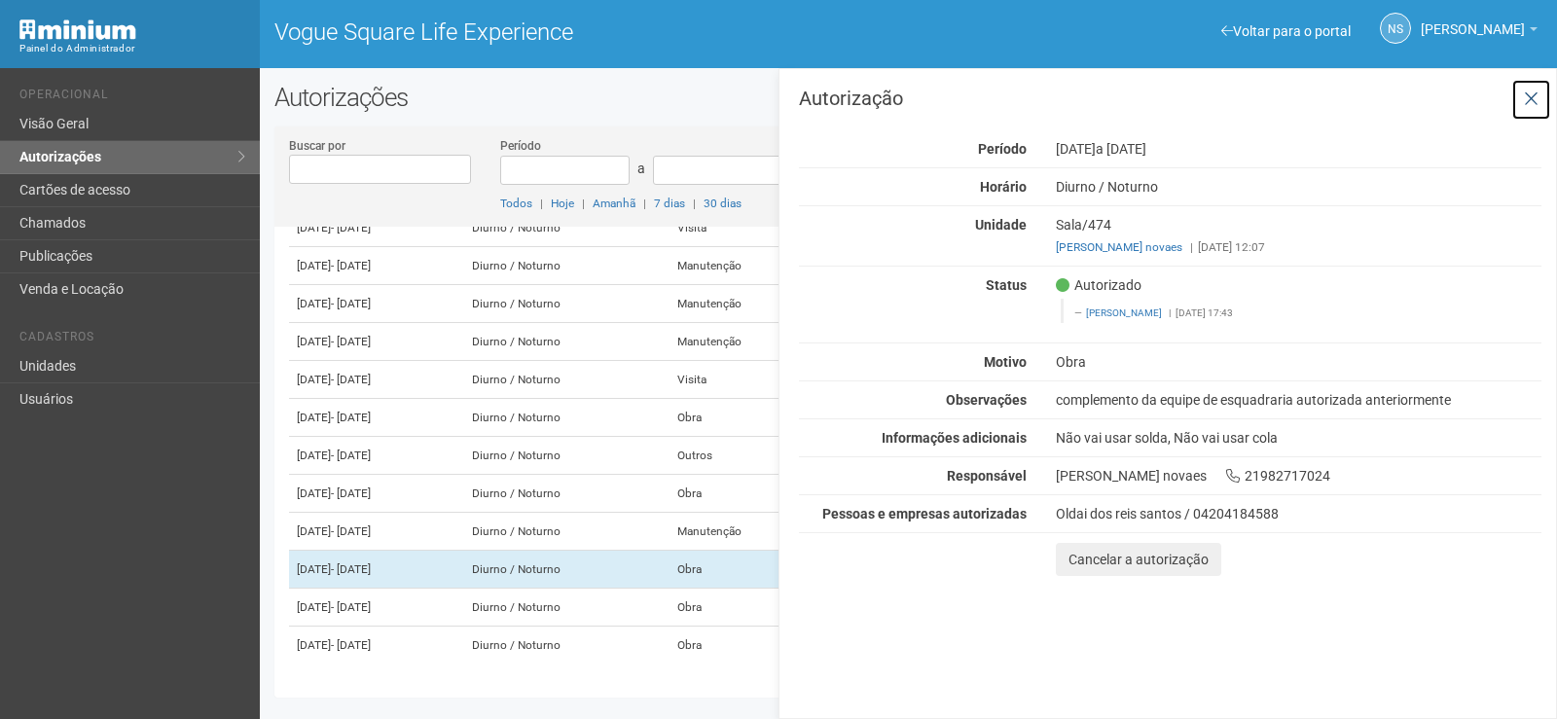
click at [1534, 109] on button at bounding box center [1531, 100] width 40 height 42
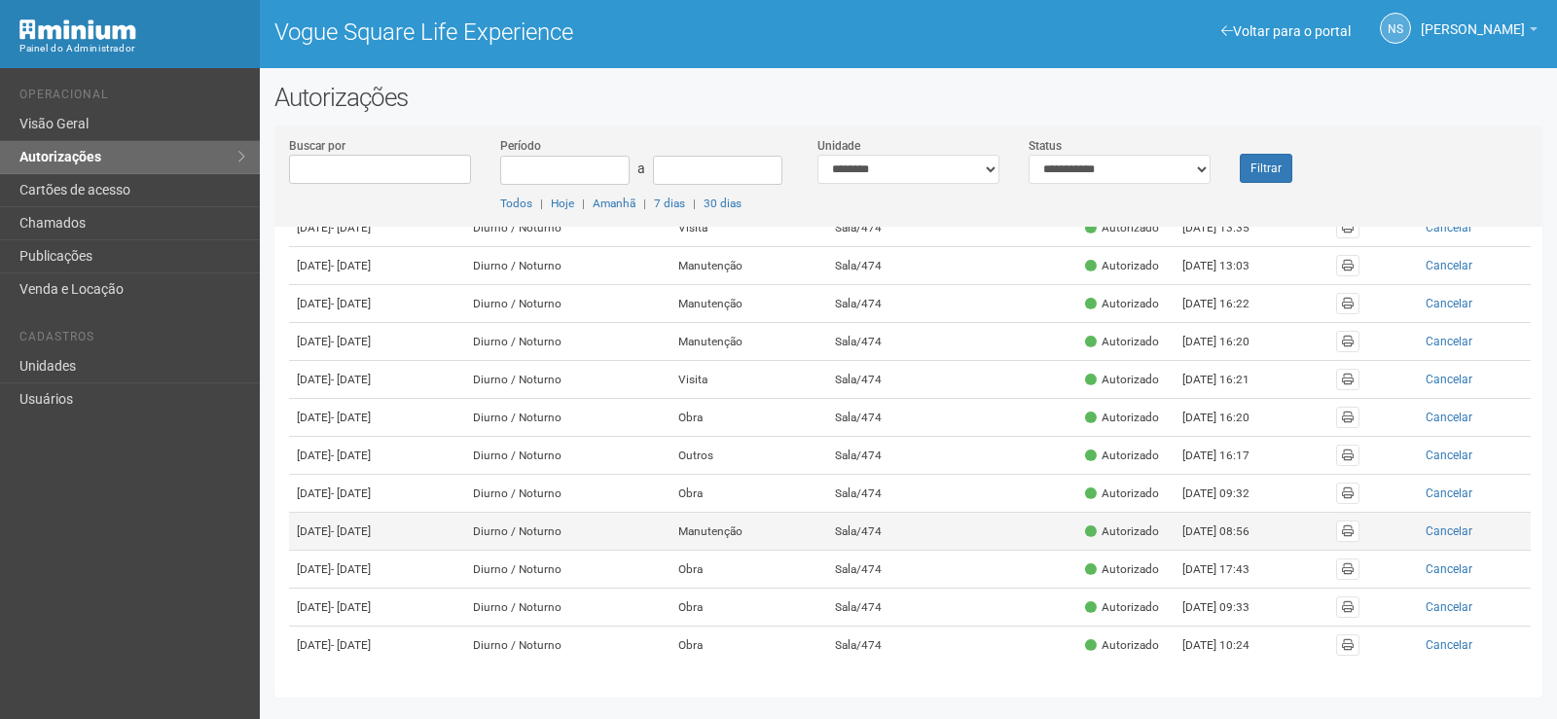
click at [465, 513] on td "30/09/2025 - 01/01/2026" at bounding box center [377, 532] width 176 height 38
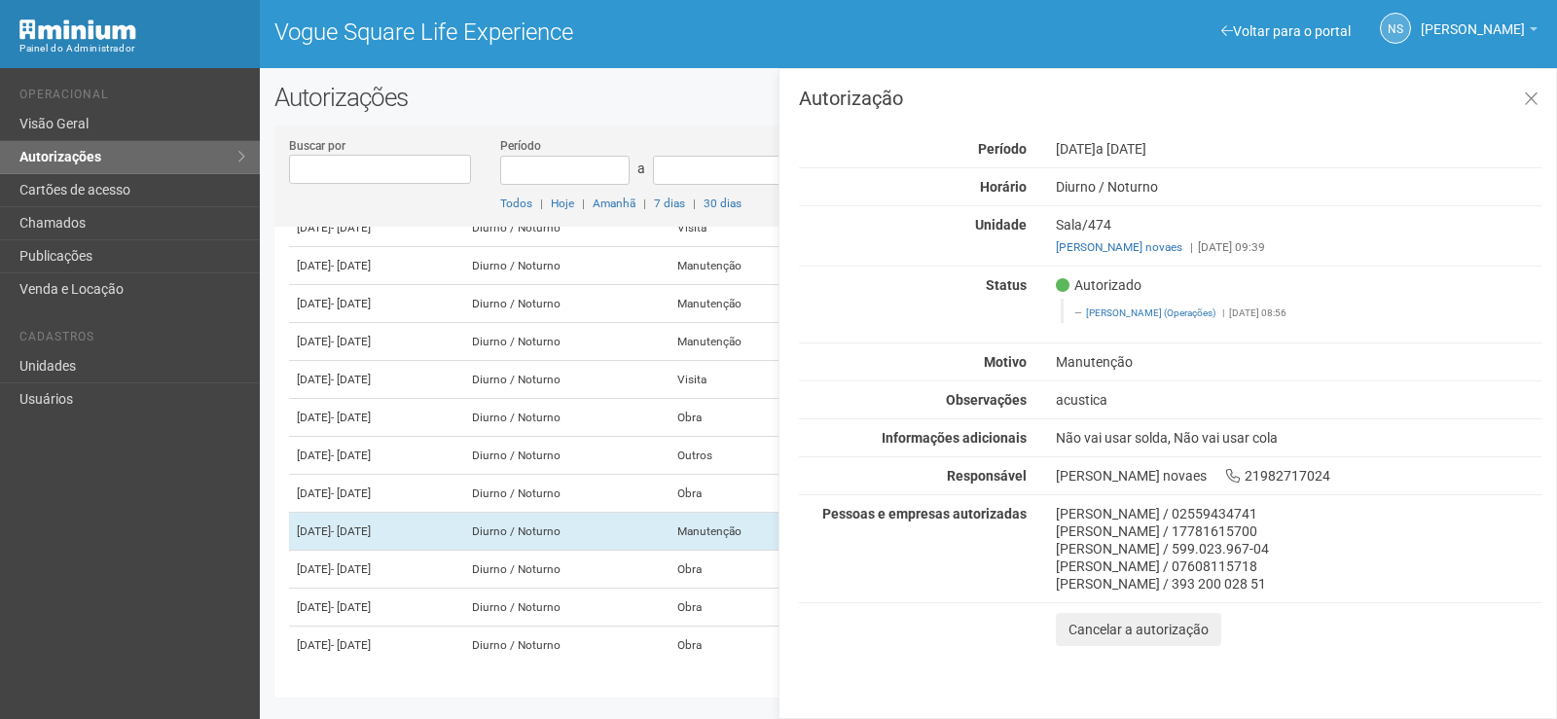
drag, startPoint x: 1053, startPoint y: 516, endPoint x: 1302, endPoint y: 503, distance: 249.4
click at [1302, 503] on div "Autorização Período 30/09/2025 a 01/01/2026 Horário Diurno / Noturno Unidade Sa…" at bounding box center [1170, 368] width 742 height 558
click at [1526, 100] on icon at bounding box center [1531, 99] width 15 height 19
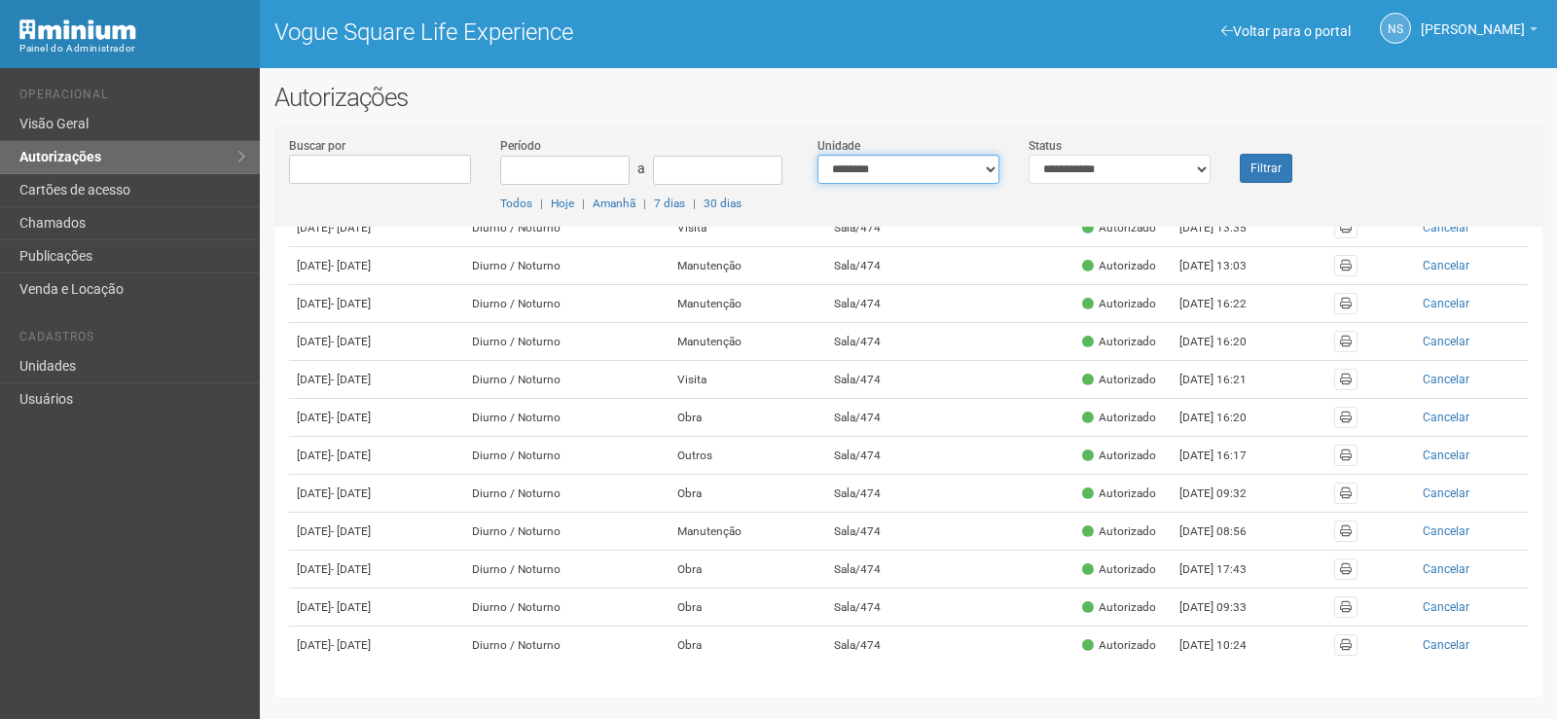
click at [927, 171] on select "**********" at bounding box center [908, 169] width 182 height 29
select select
click at [817, 155] on select "**********" at bounding box center [908, 169] width 182 height 29
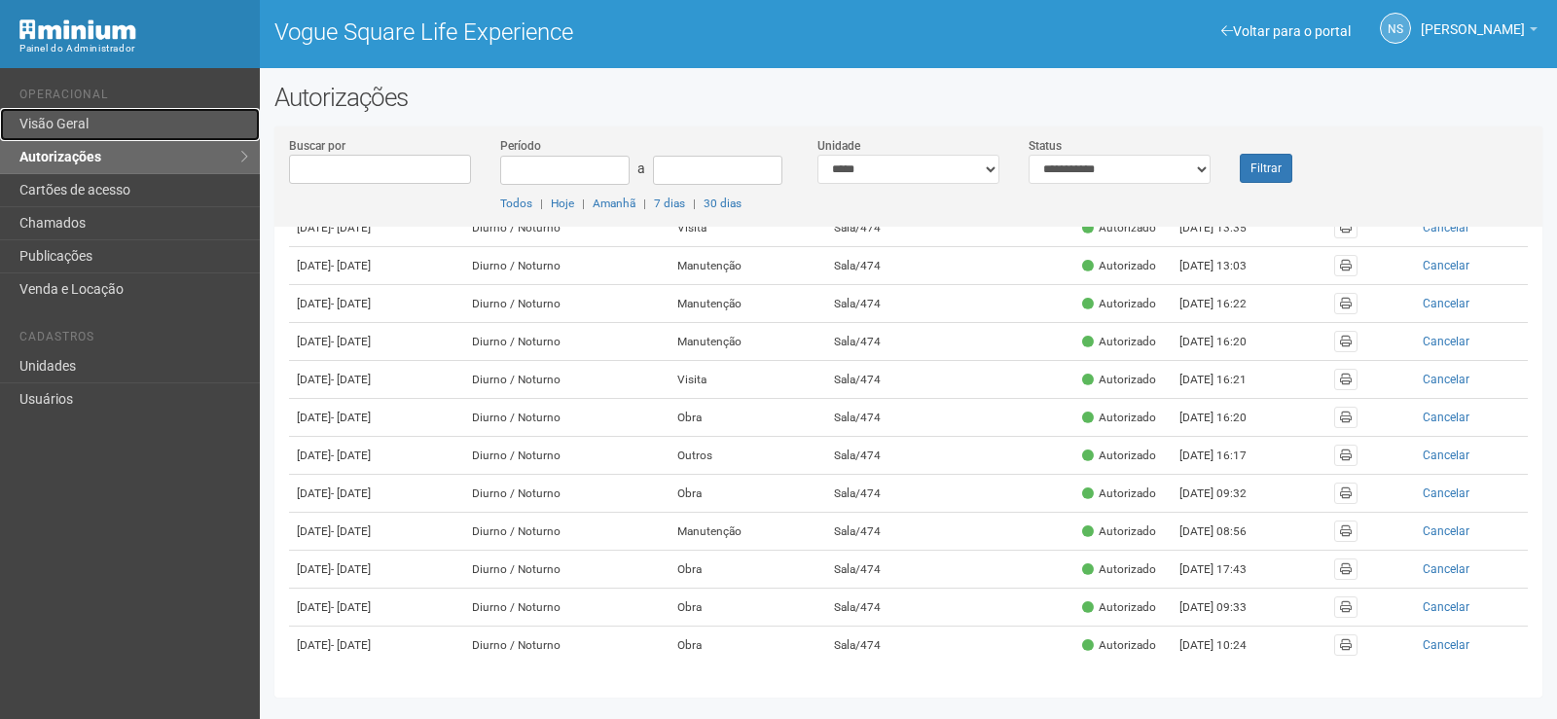
click at [107, 112] on link "Visão Geral" at bounding box center [130, 124] width 260 height 33
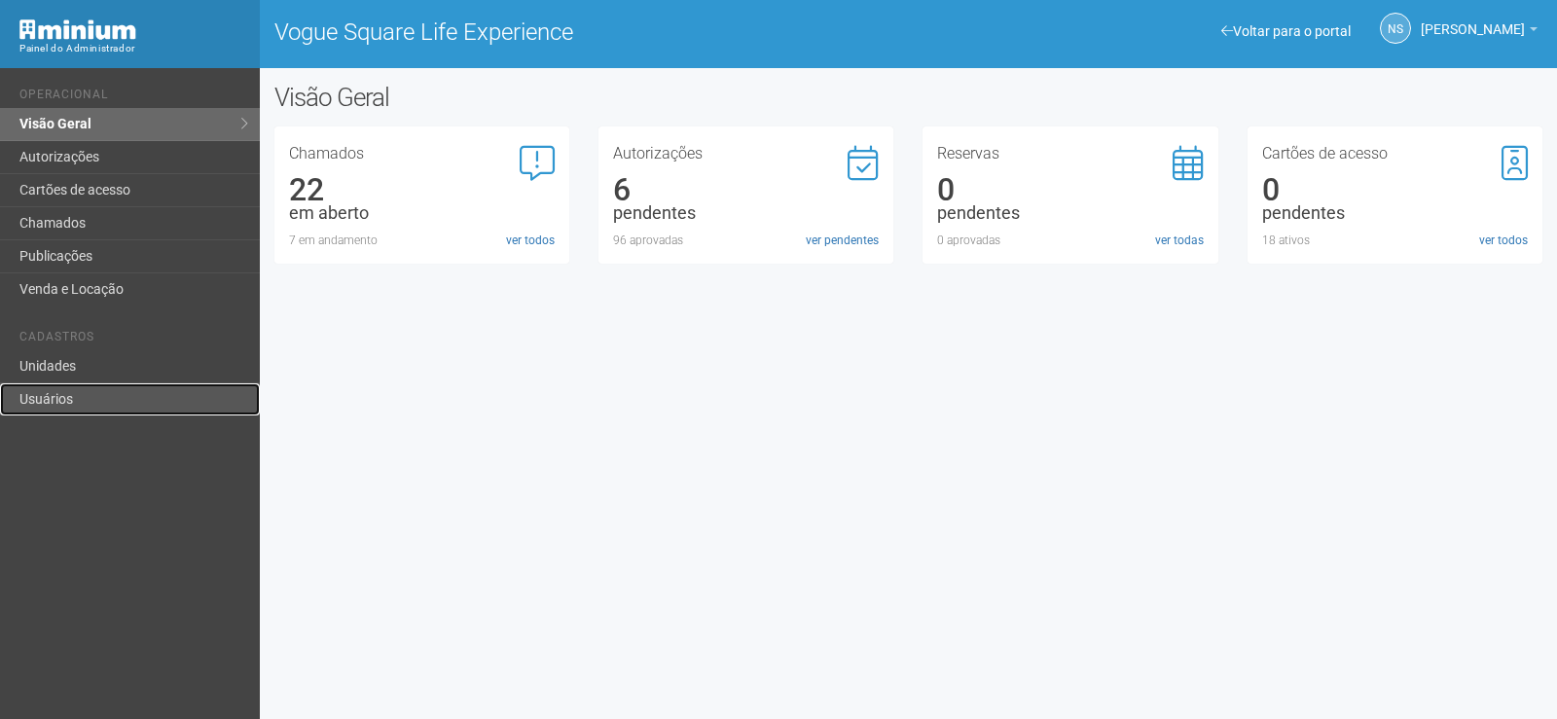
click at [121, 401] on link "Usuários" at bounding box center [130, 399] width 260 height 32
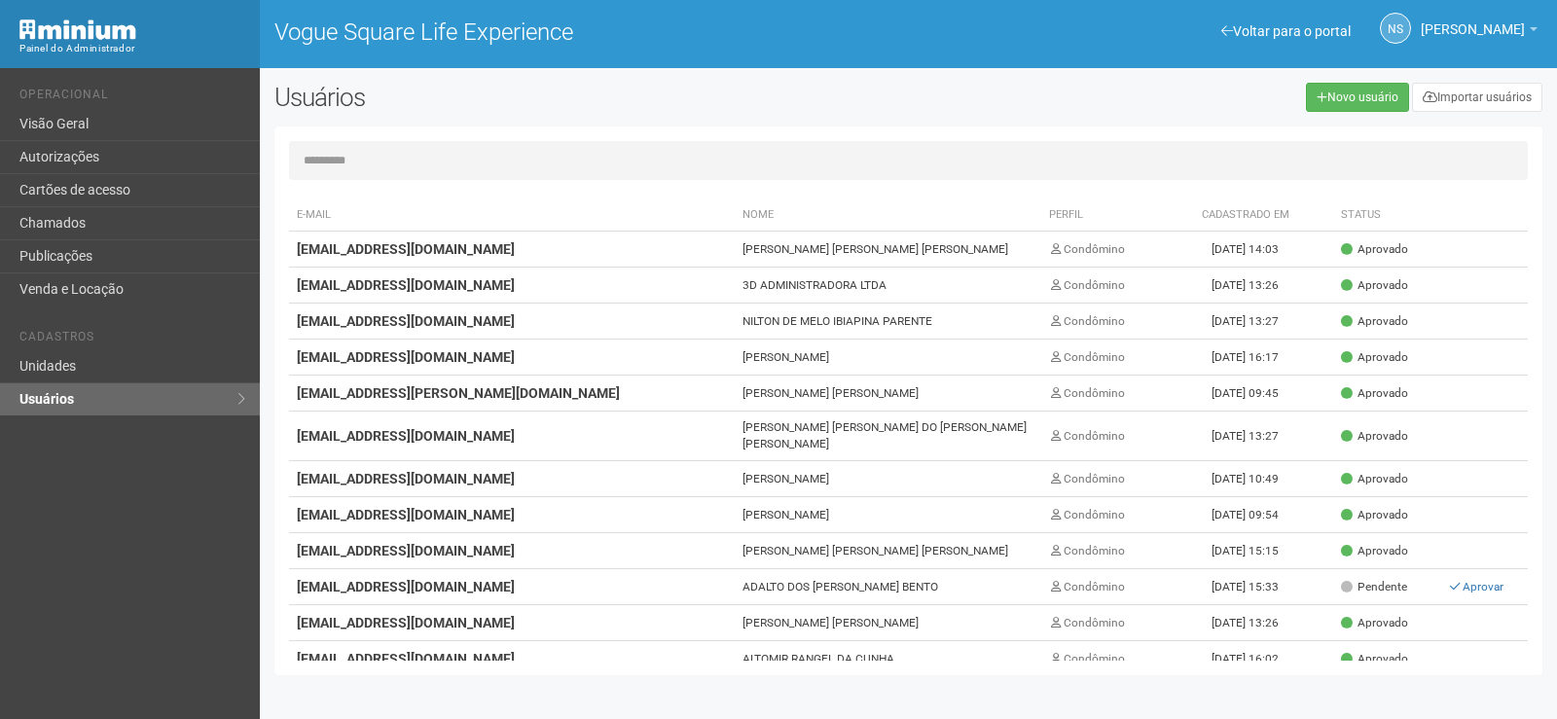
click at [494, 156] on input "text" at bounding box center [908, 160] width 1239 height 39
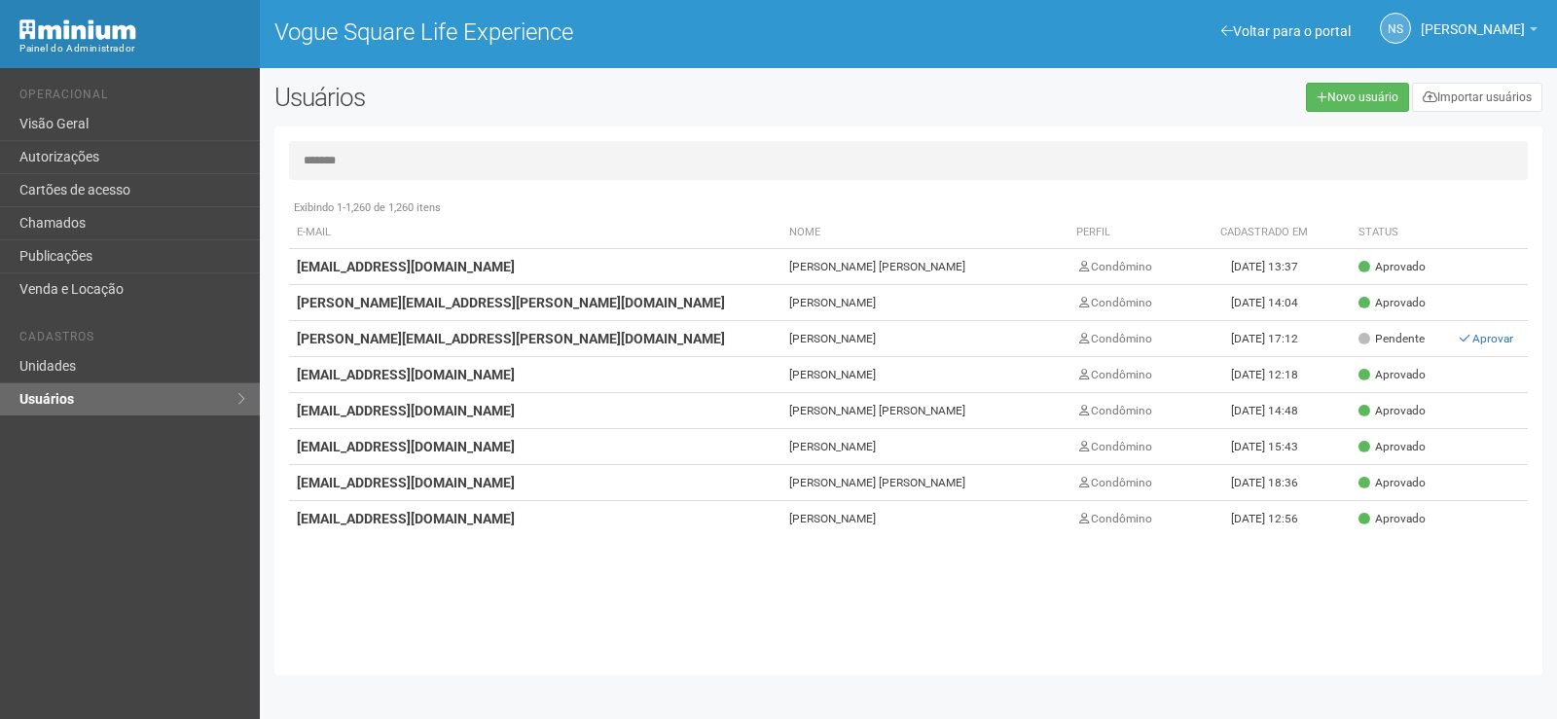
type input "******"
